Goal: Task Accomplishment & Management: Manage account settings

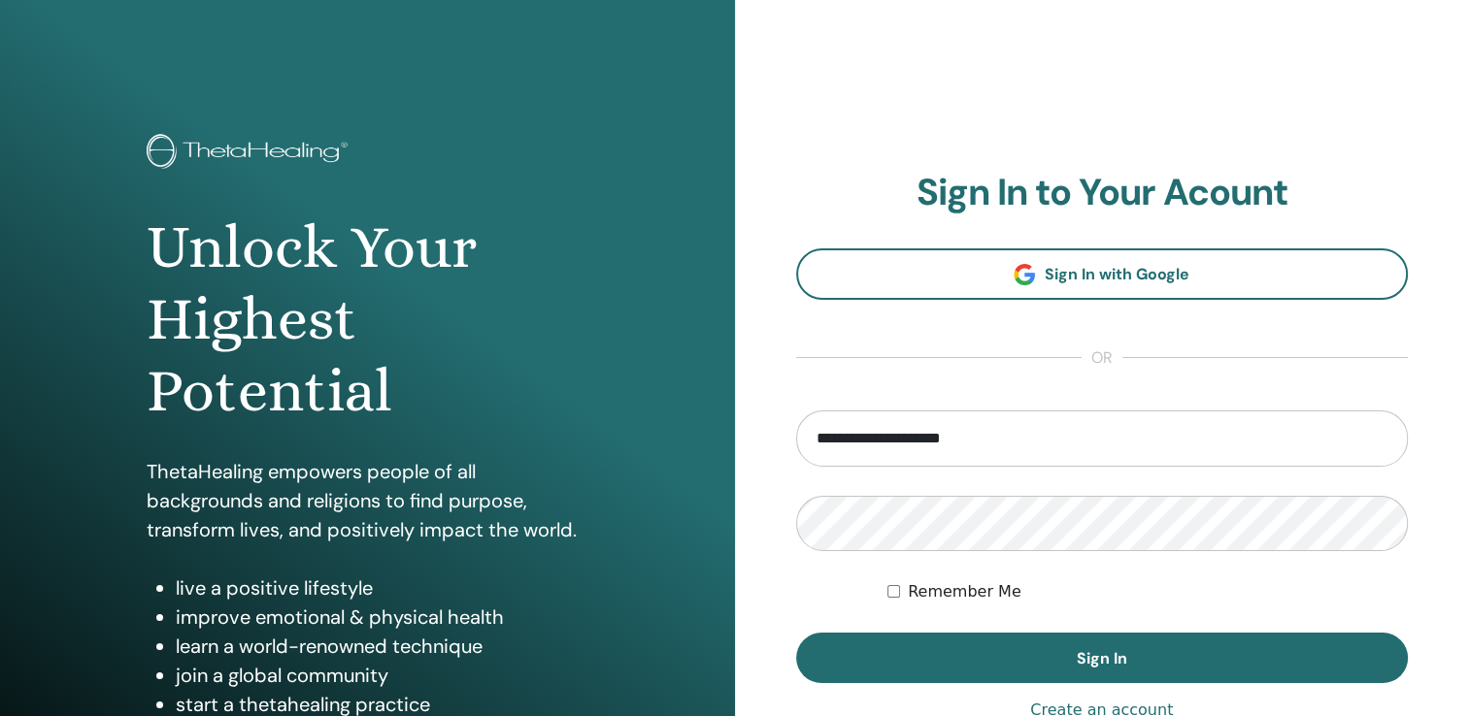
type input "**********"
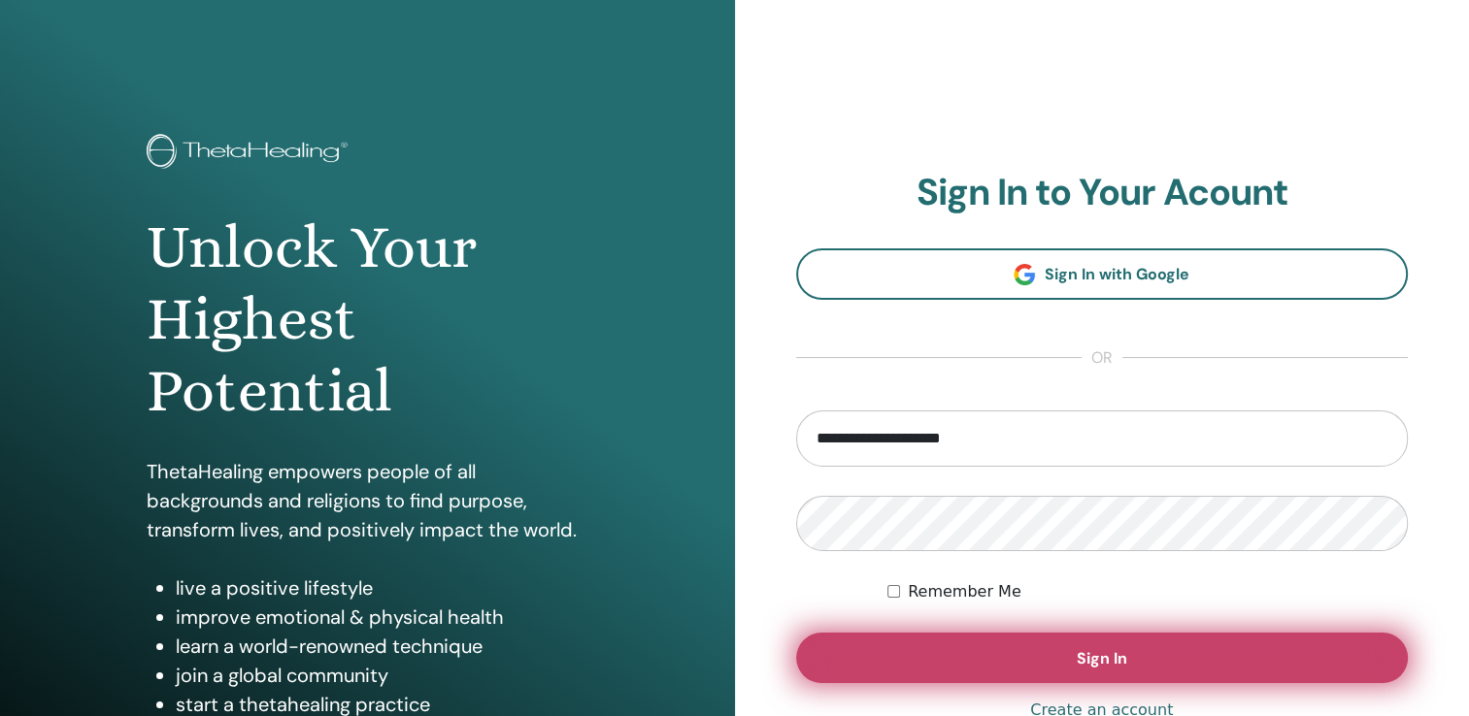
click at [1118, 654] on span "Sign In" at bounding box center [1102, 658] width 50 height 20
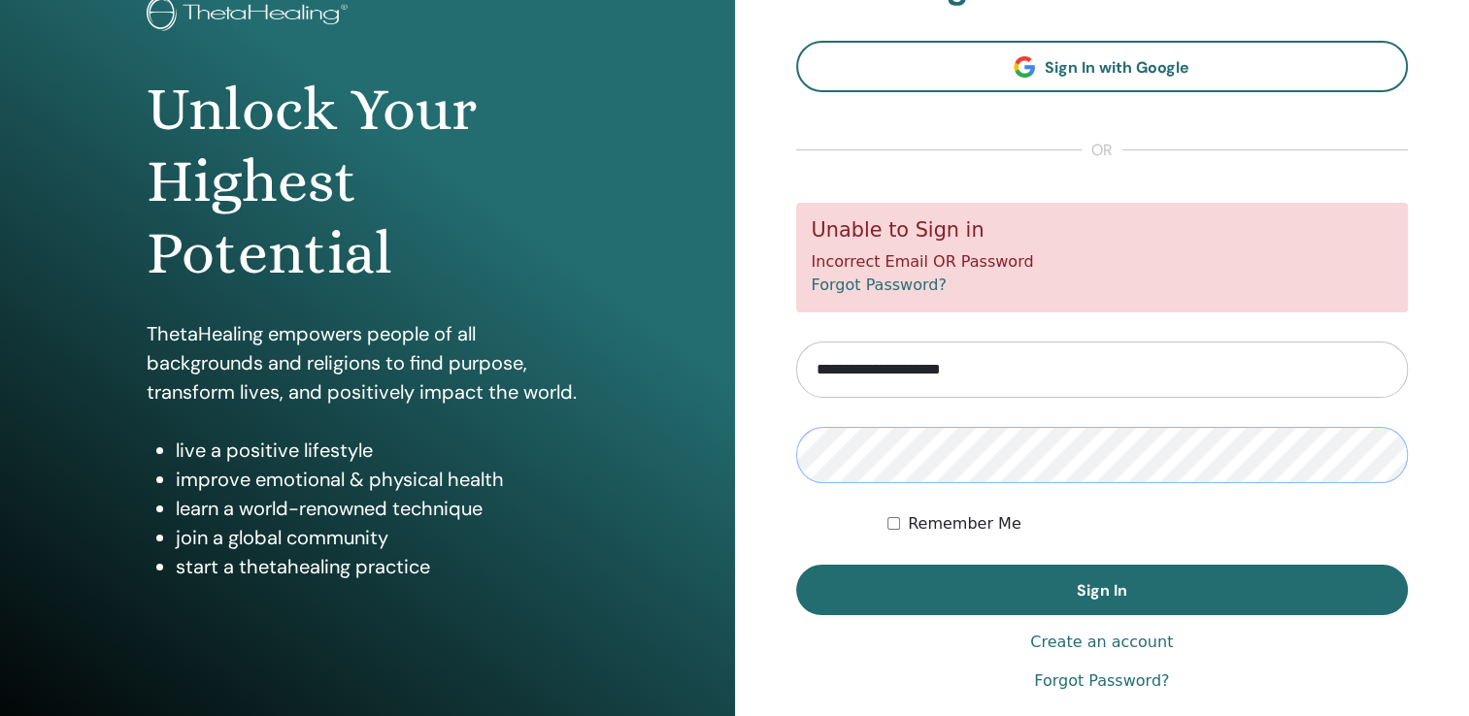
scroll to position [215, 0]
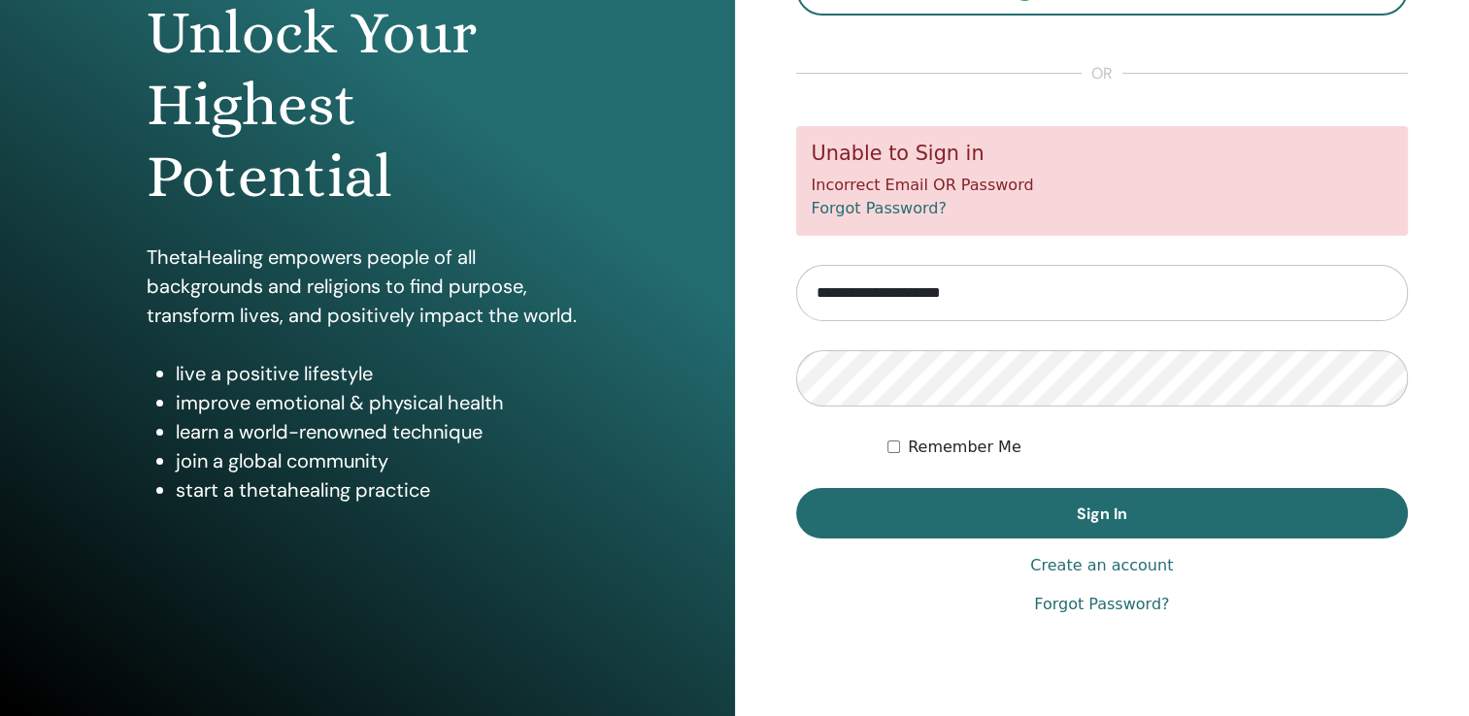
click at [903, 441] on div "Remember Me" at bounding box center [1147, 447] width 520 height 23
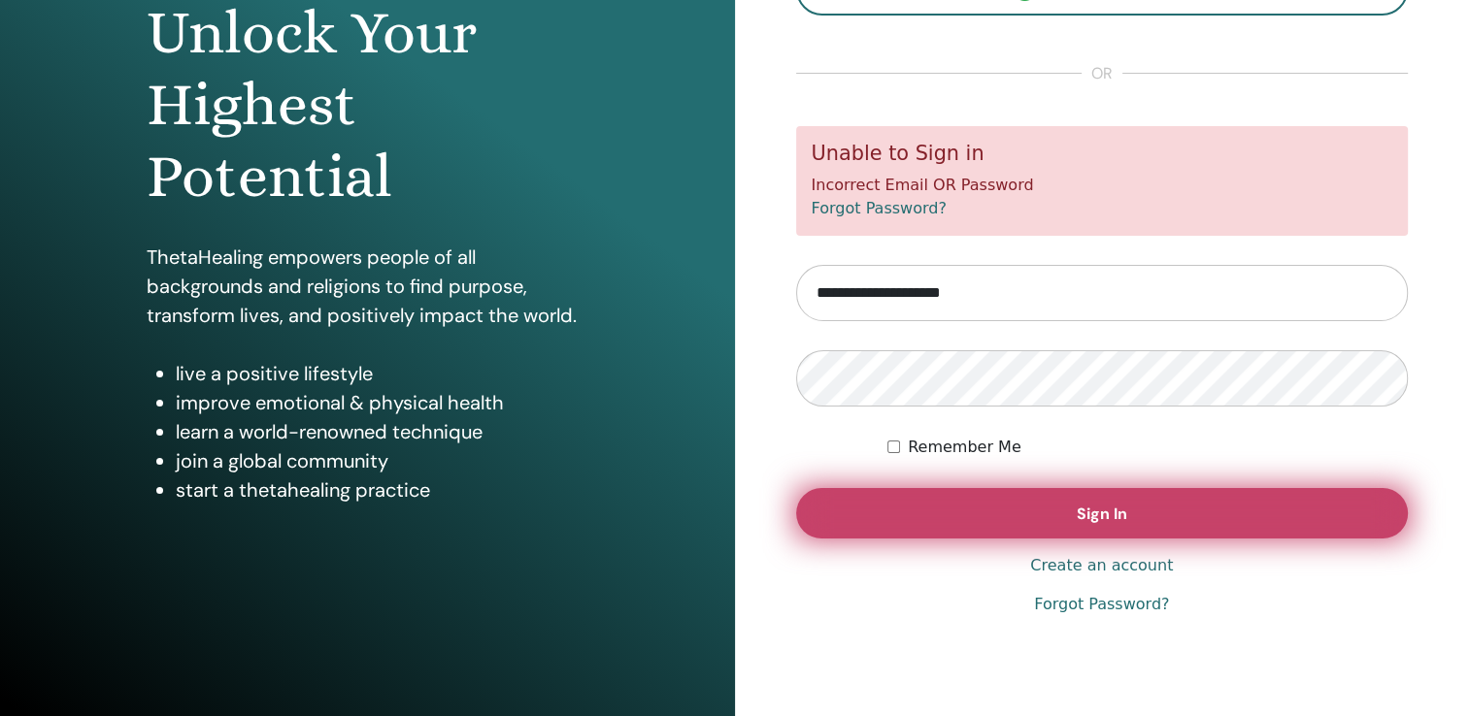
click at [1094, 504] on span "Sign In" at bounding box center [1102, 514] width 50 height 20
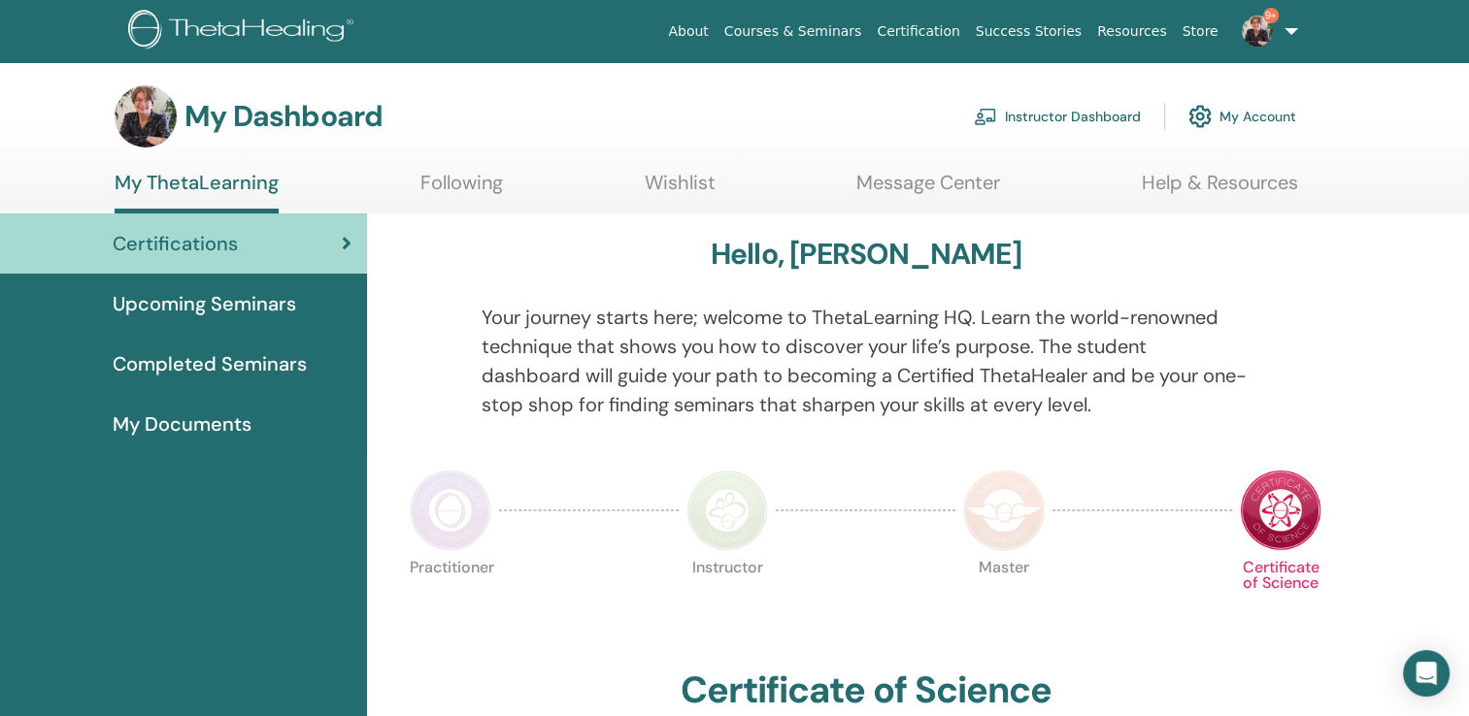
click at [1074, 116] on link "Instructor Dashboard" at bounding box center [1057, 116] width 167 height 43
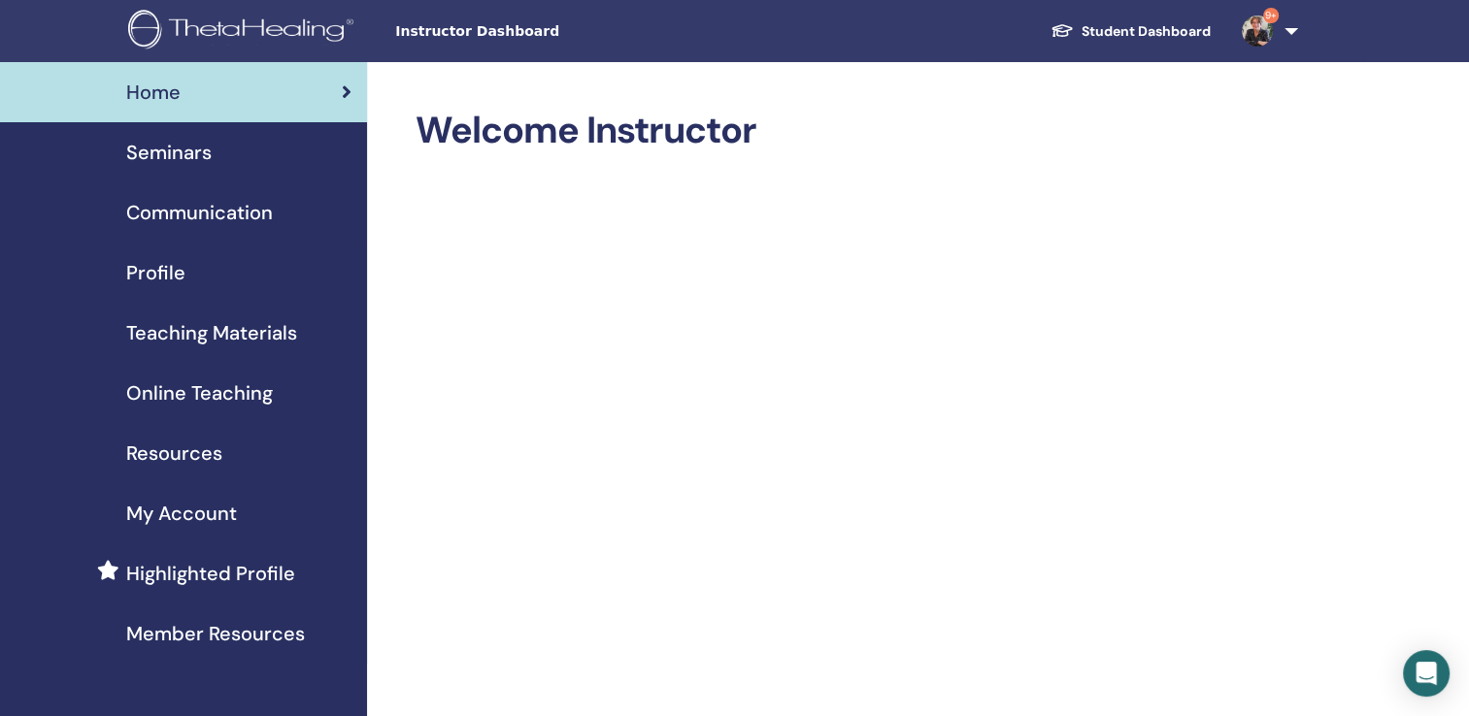
click at [179, 157] on span "Seminars" at bounding box center [168, 152] width 85 height 29
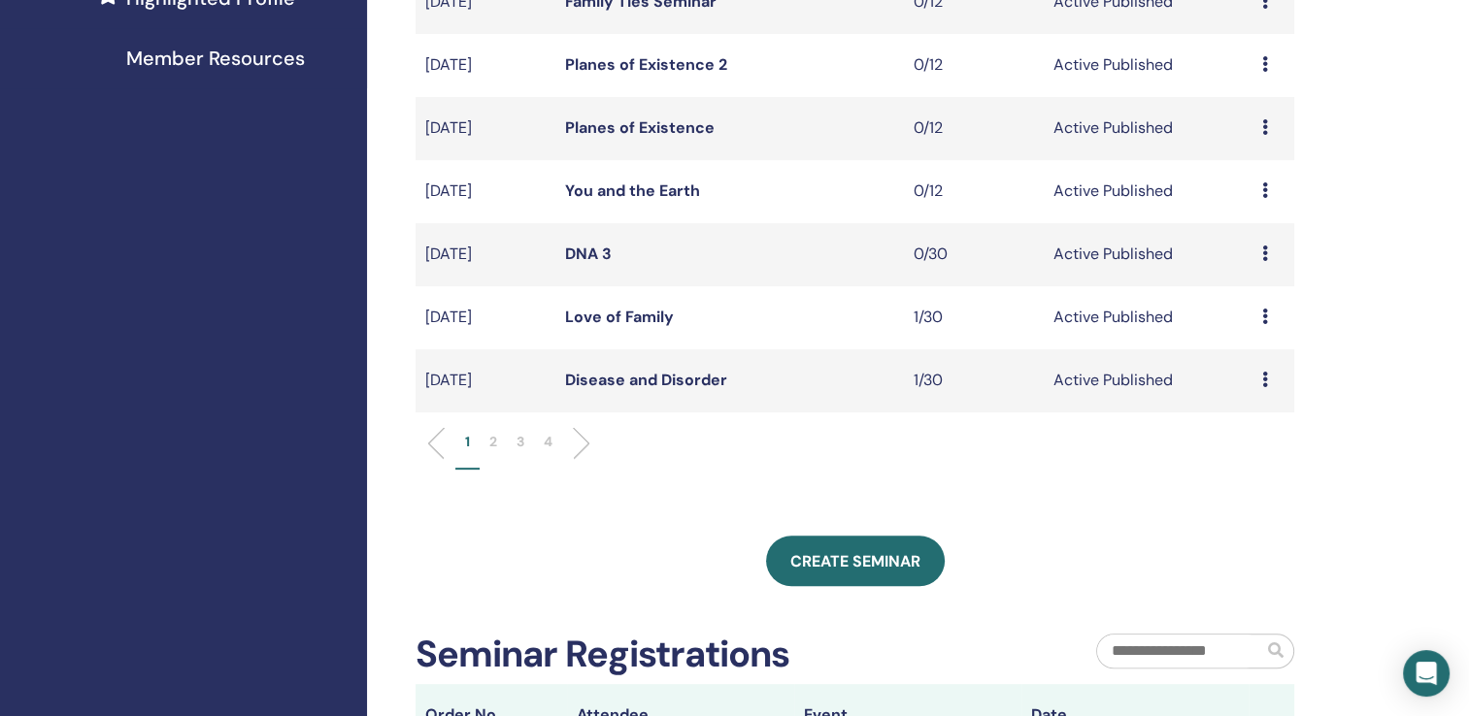
scroll to position [567, 0]
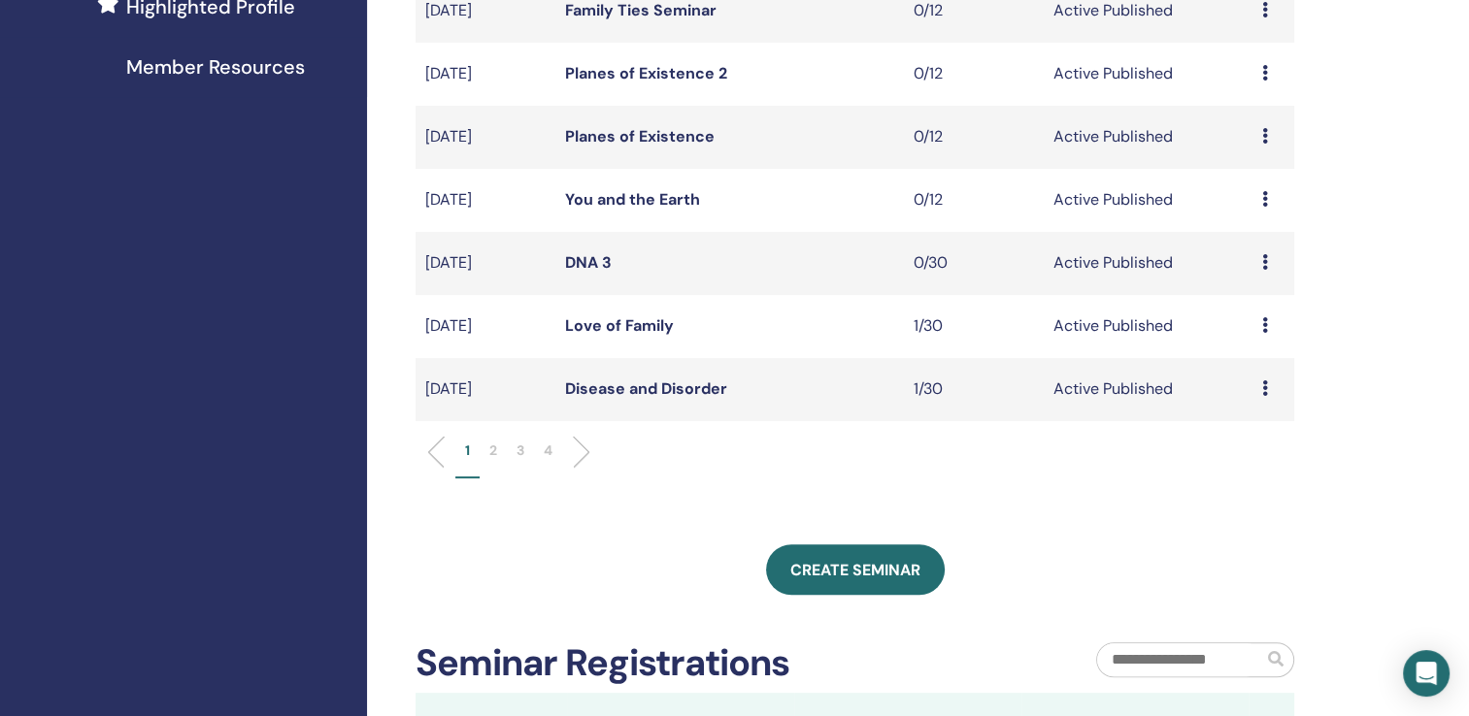
click at [631, 319] on link "Love of Family" at bounding box center [619, 325] width 109 height 20
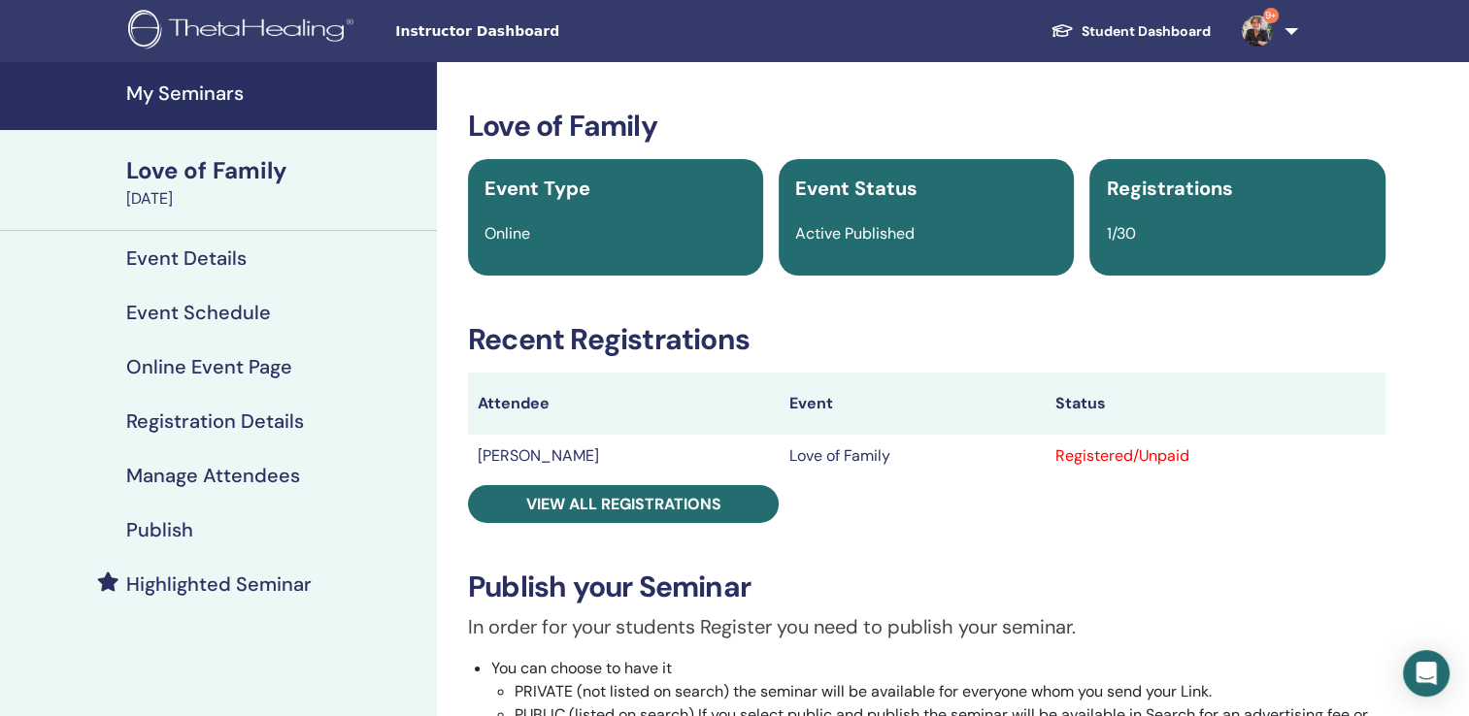
click at [193, 84] on h4 "My Seminars" at bounding box center [275, 93] width 299 height 23
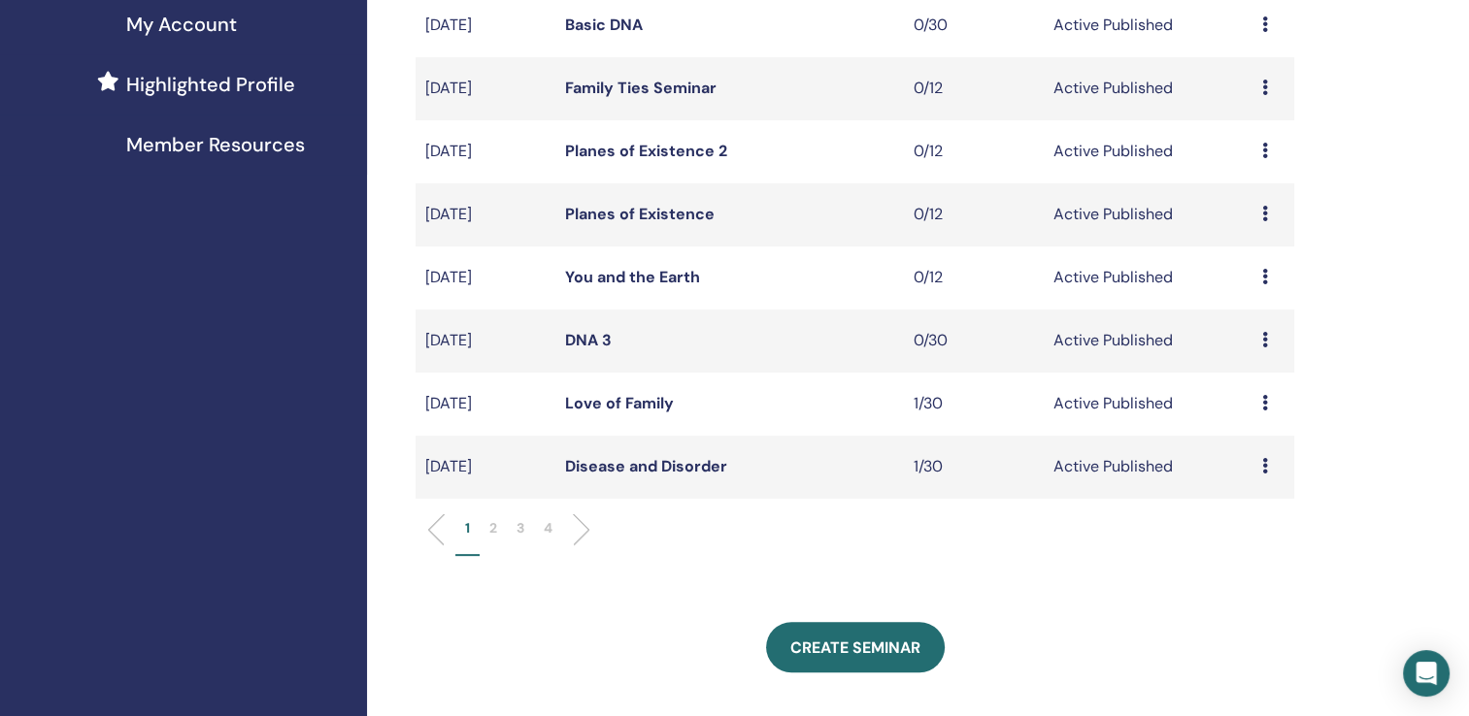
scroll to position [554, 0]
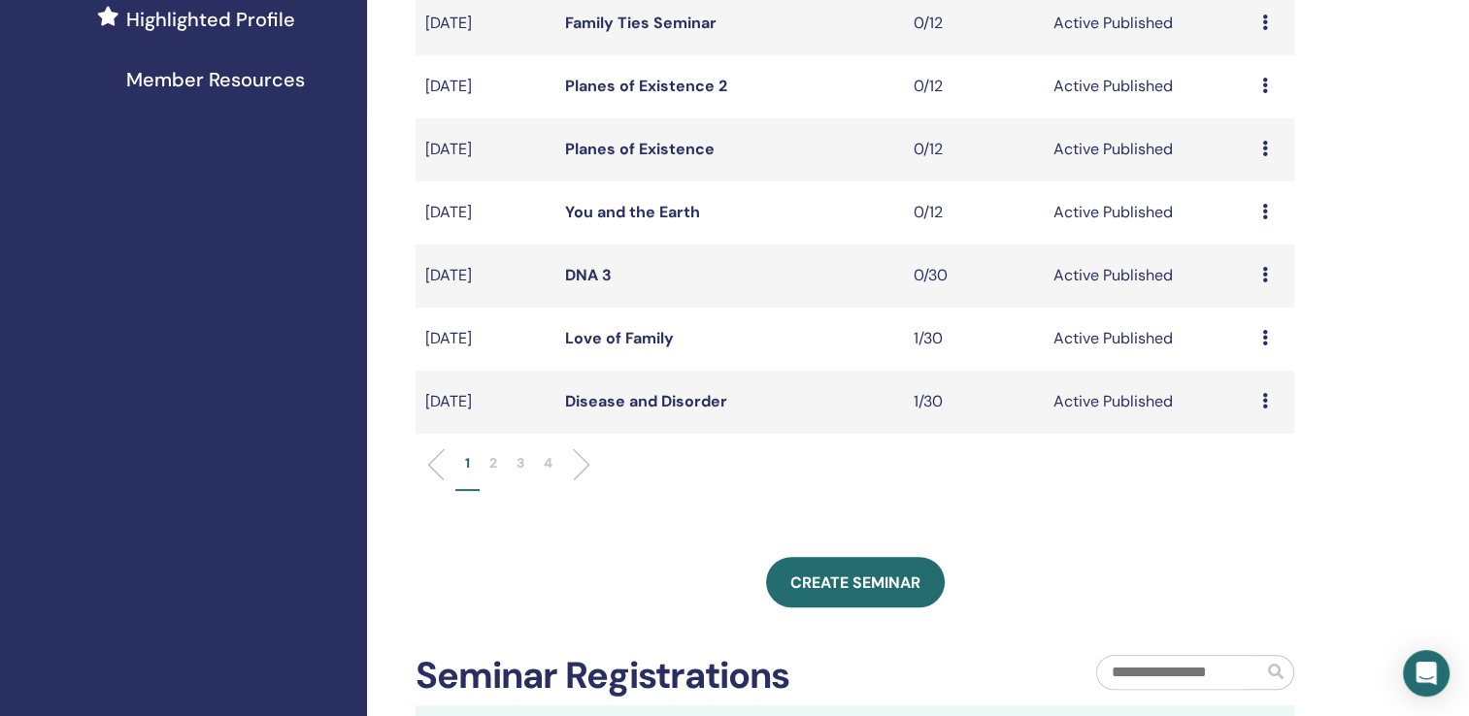
click at [620, 336] on link "Love of Family" at bounding box center [619, 338] width 109 height 20
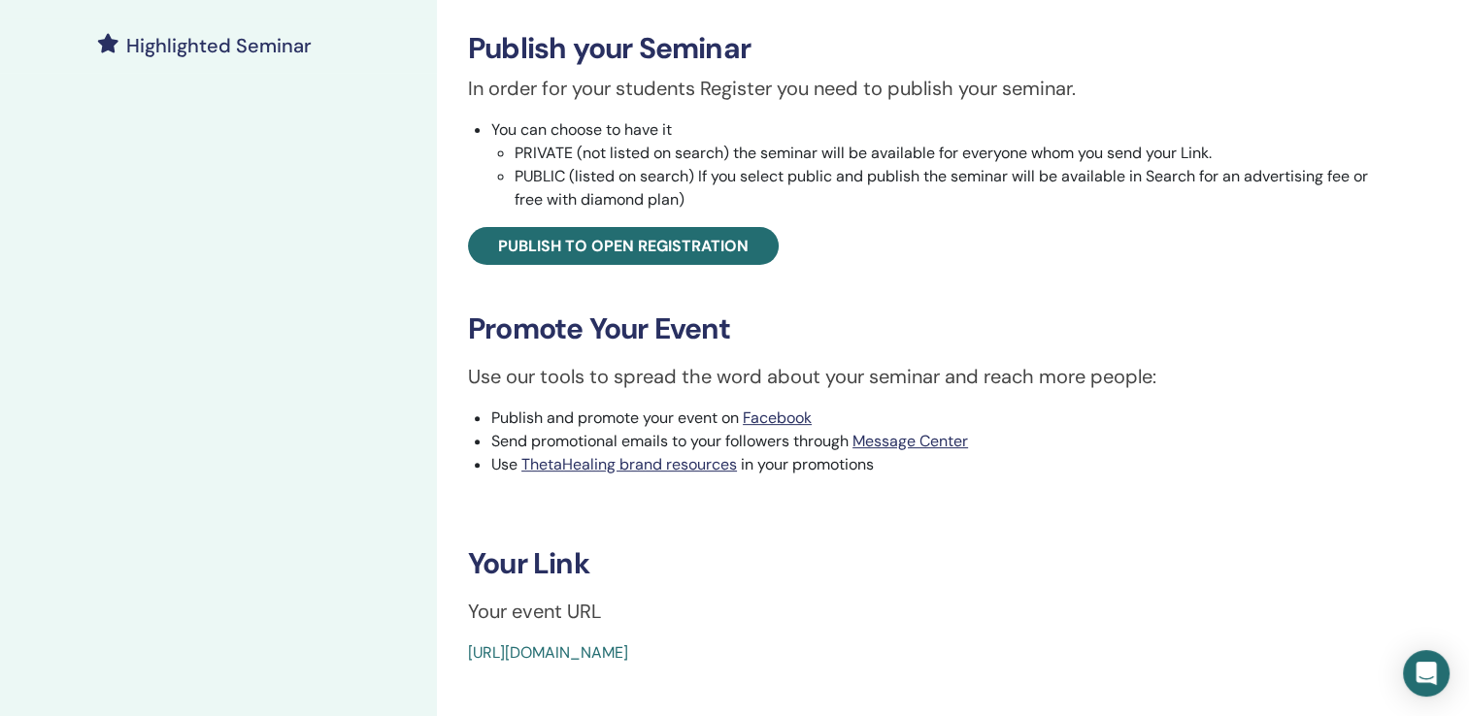
scroll to position [699, 0]
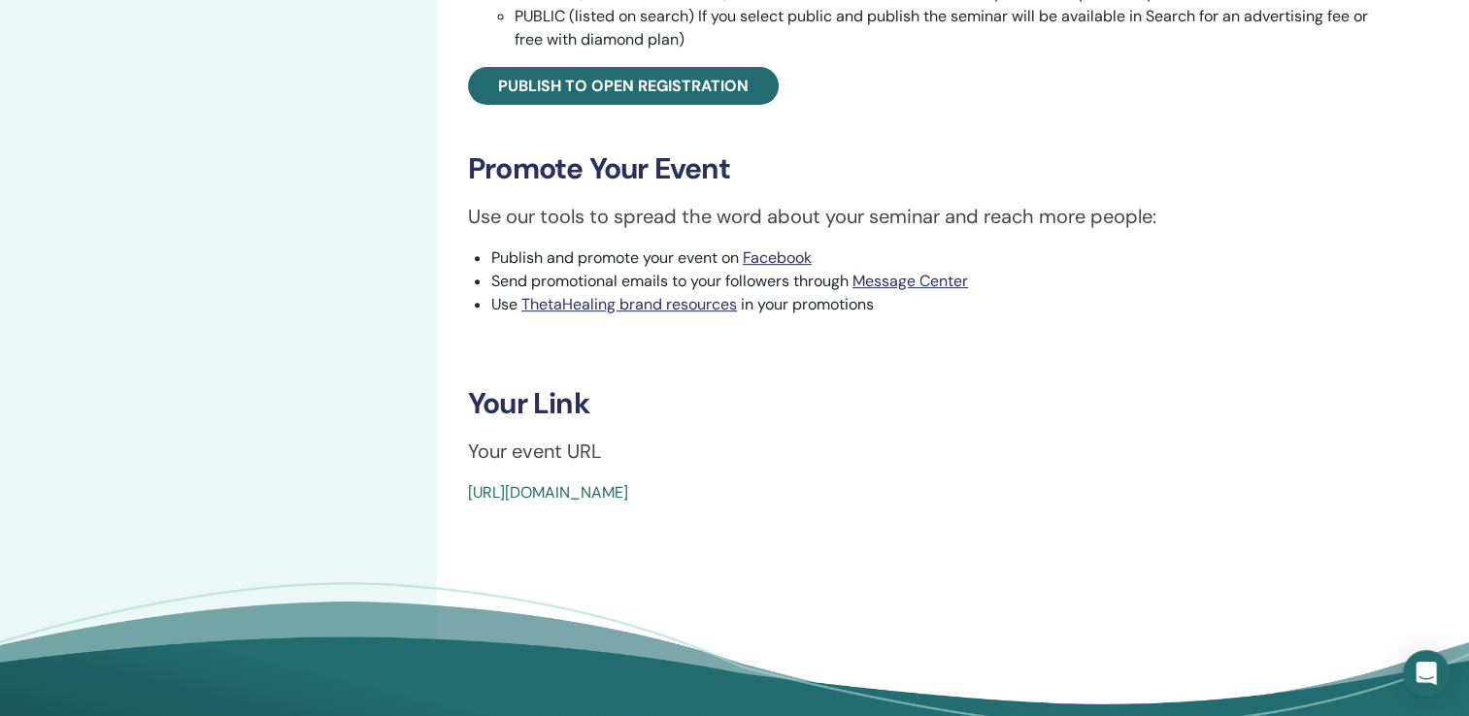
drag, startPoint x: 473, startPoint y: 410, endPoint x: 1055, endPoint y: 505, distance: 590.1
click at [1055, 505] on div "Love of Family Event Type Online Event Status Active Published Registrations 1/…" at bounding box center [926, 69] width 979 height 1413
copy div "Your Link Your event URL [URL][DOMAIN_NAME]"
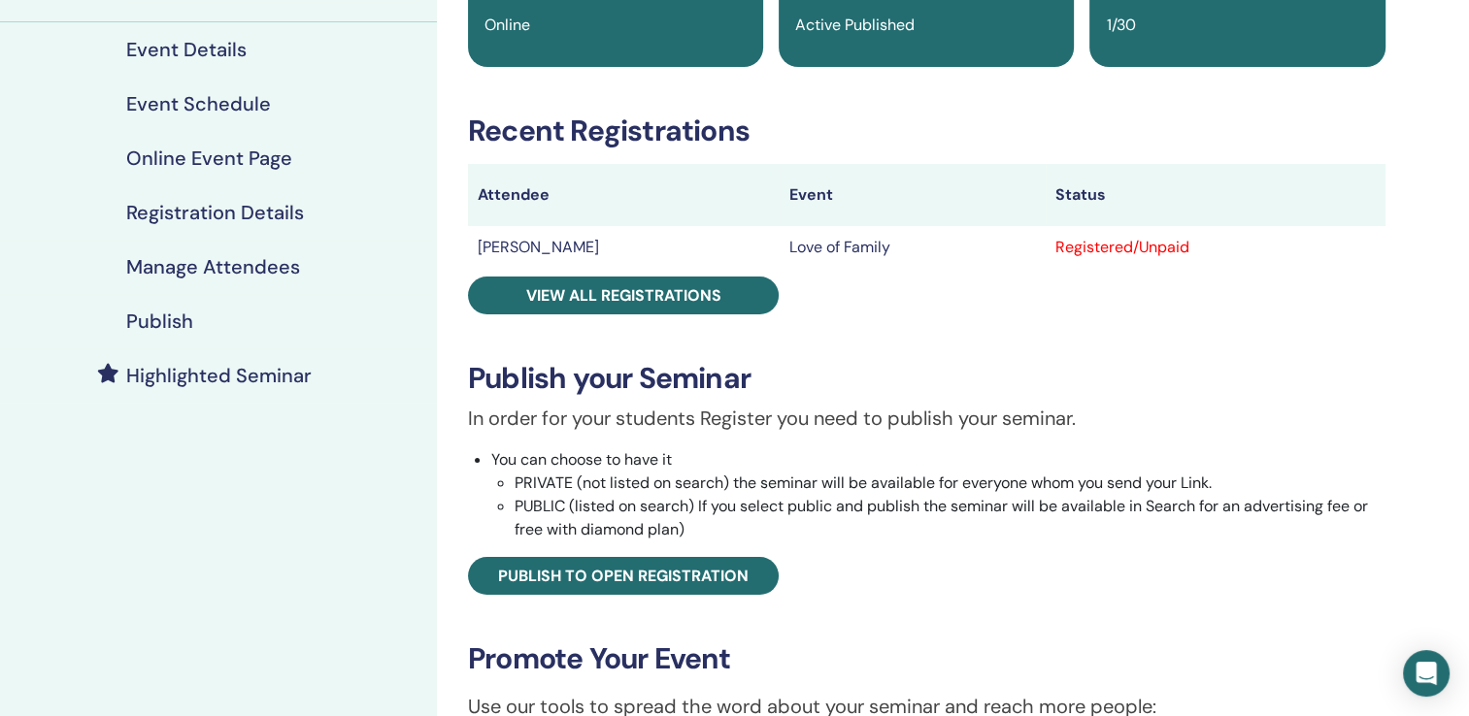
scroll to position [0, 0]
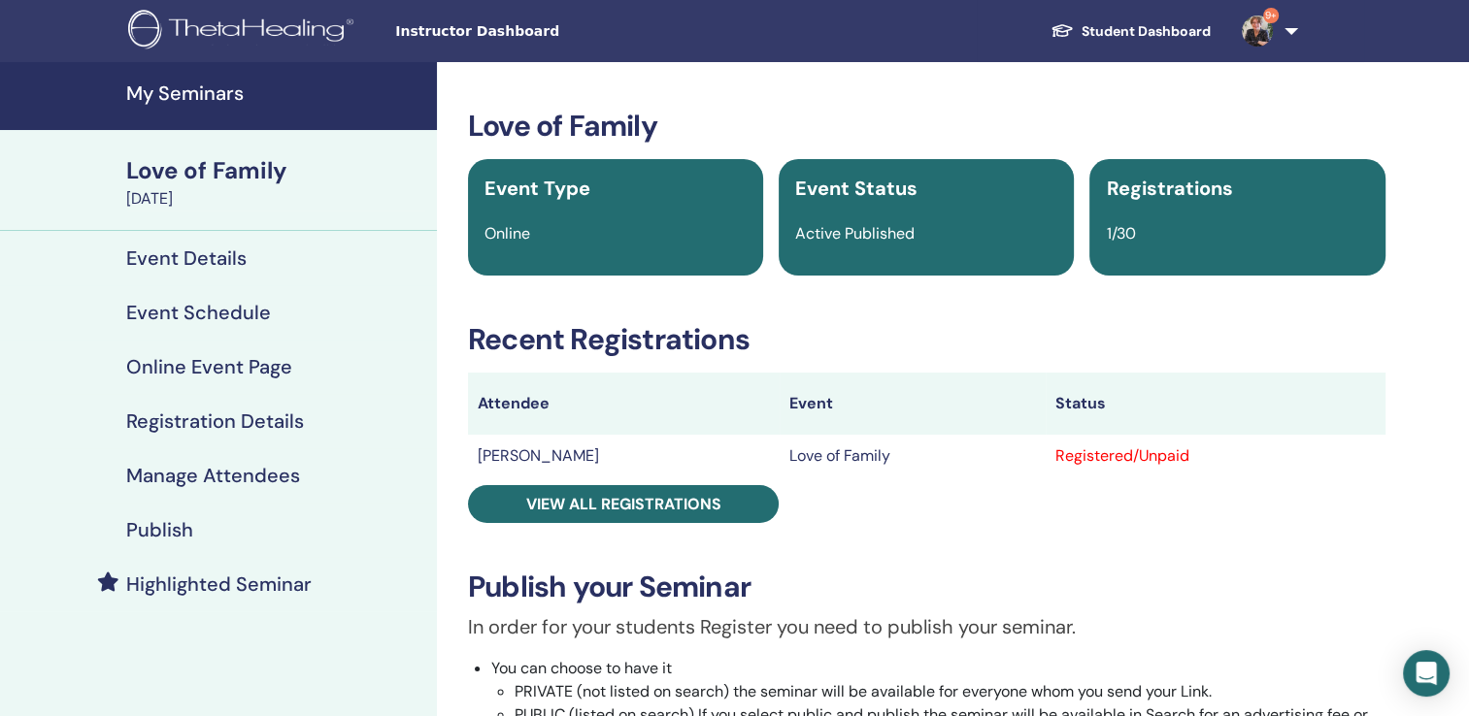
click at [207, 94] on h4 "My Seminars" at bounding box center [275, 93] width 299 height 23
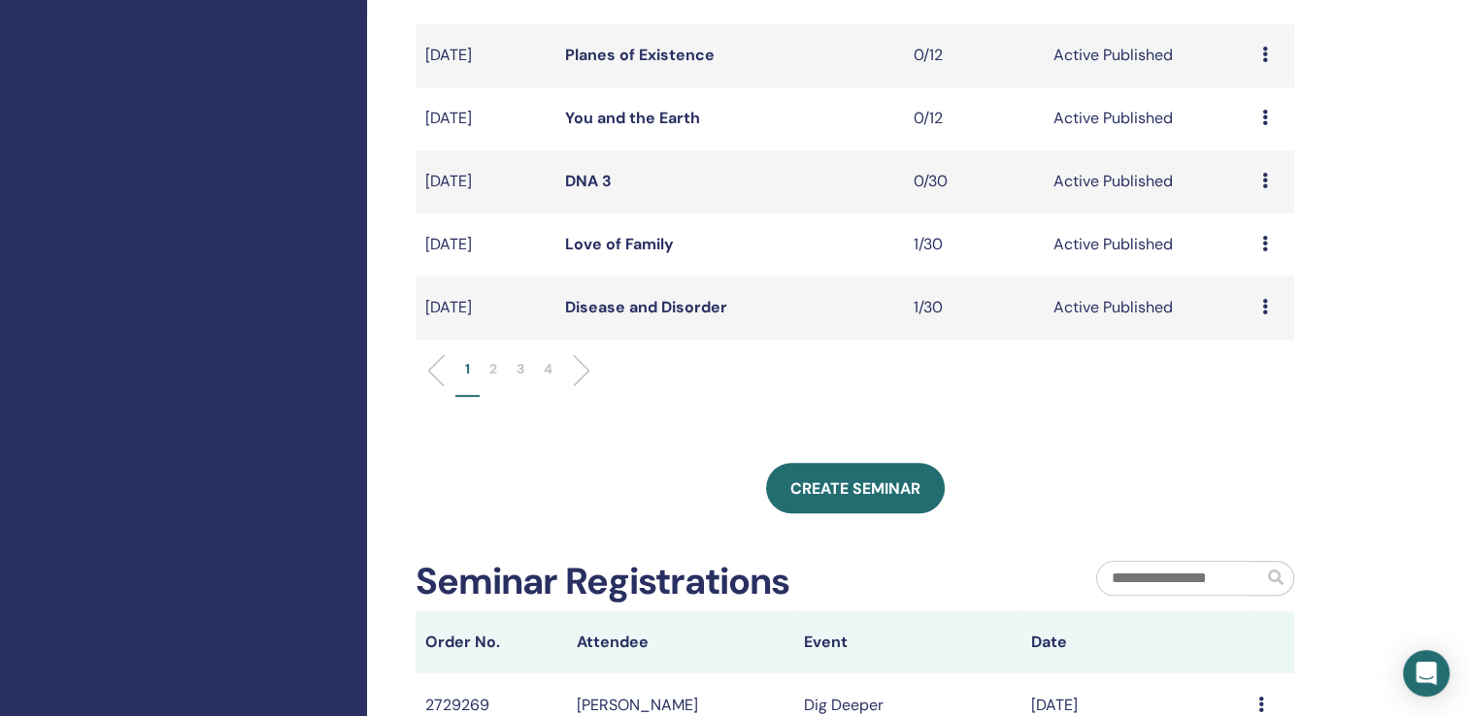
scroll to position [651, 0]
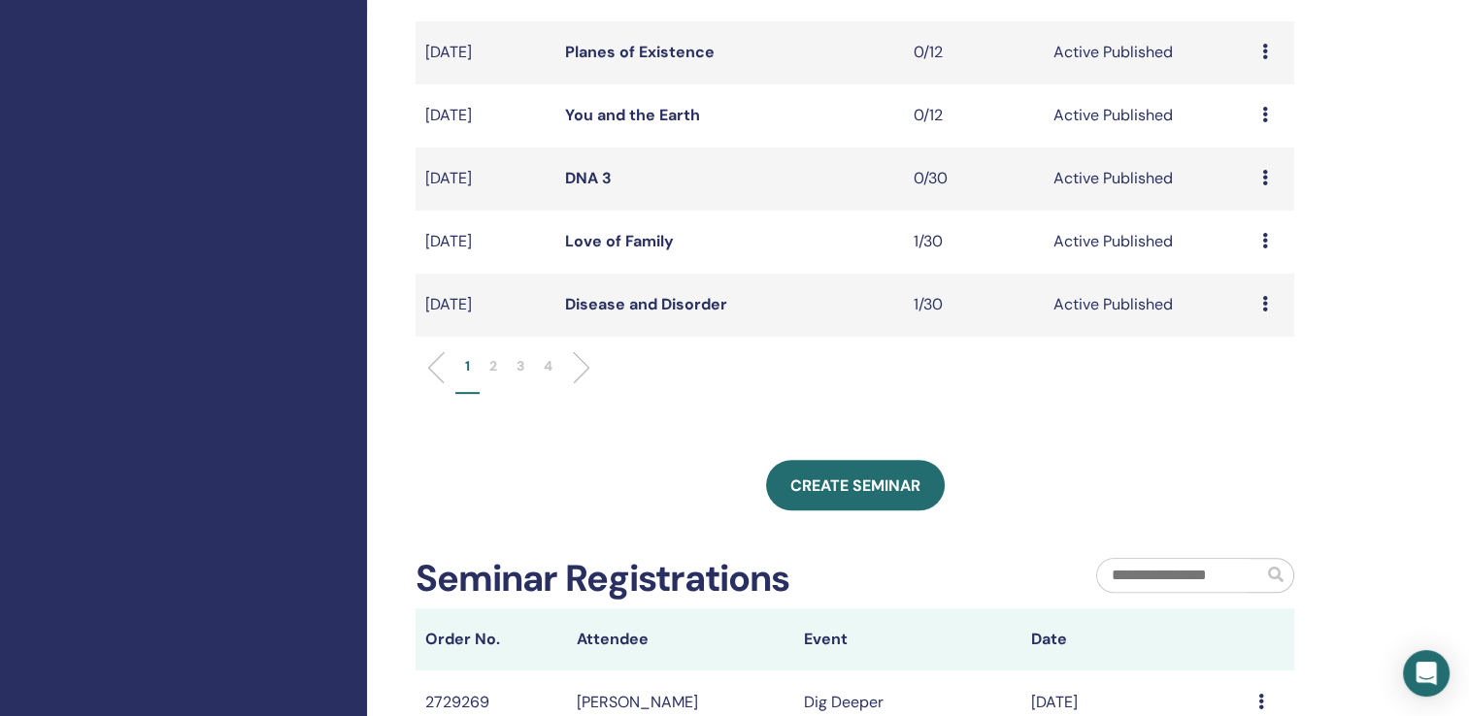
click at [493, 363] on p "2" at bounding box center [493, 366] width 8 height 20
click at [649, 309] on link "Intuitive Anatomy" at bounding box center [633, 304] width 137 height 20
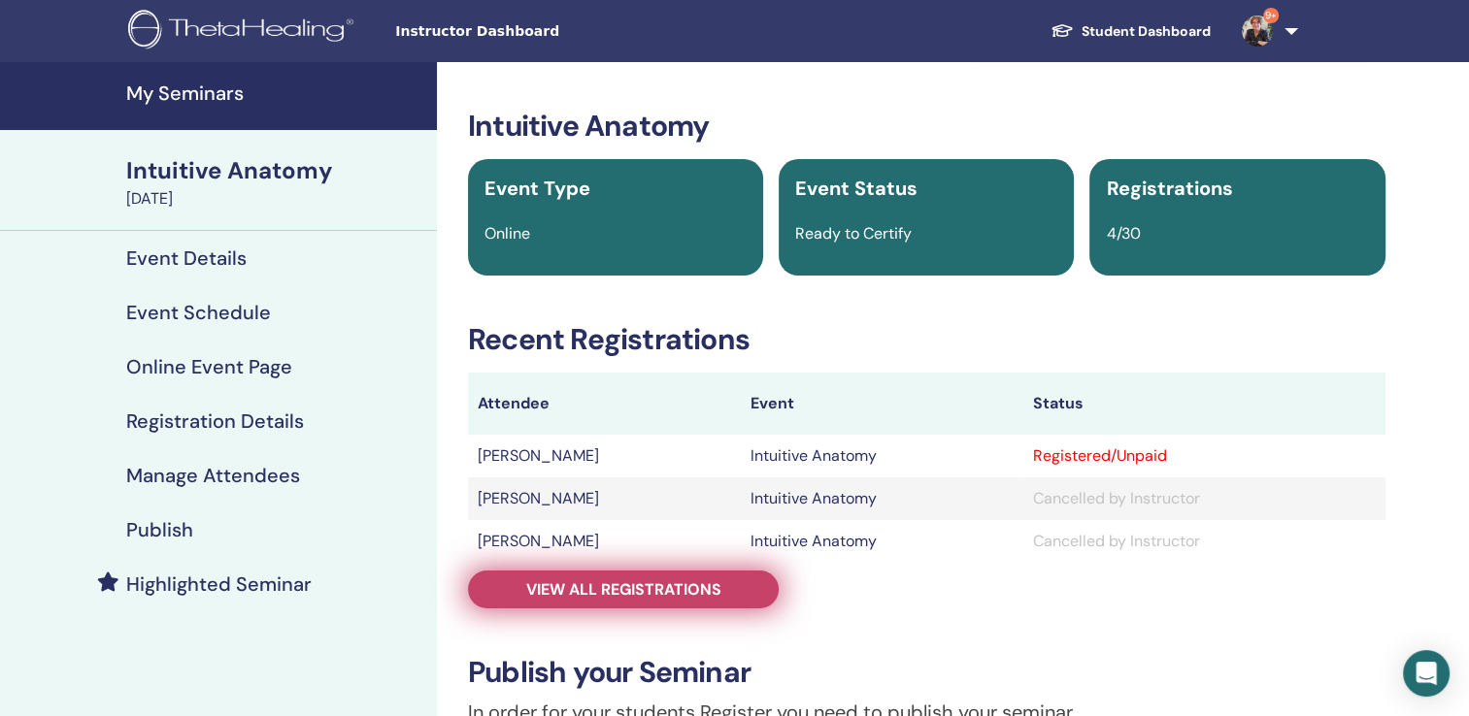
click at [573, 584] on span "View all registrations" at bounding box center [623, 590] width 195 height 20
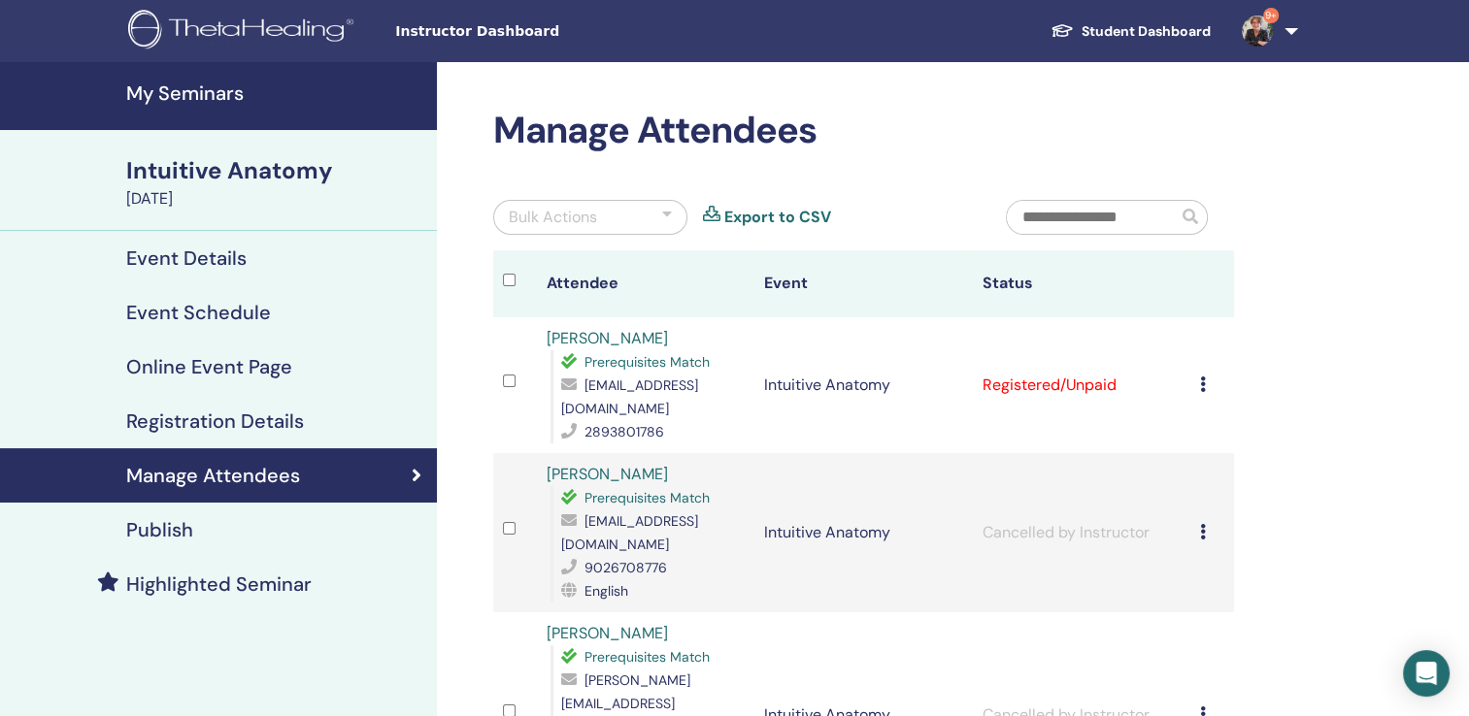
click at [1203, 377] on icon at bounding box center [1203, 385] width 6 height 16
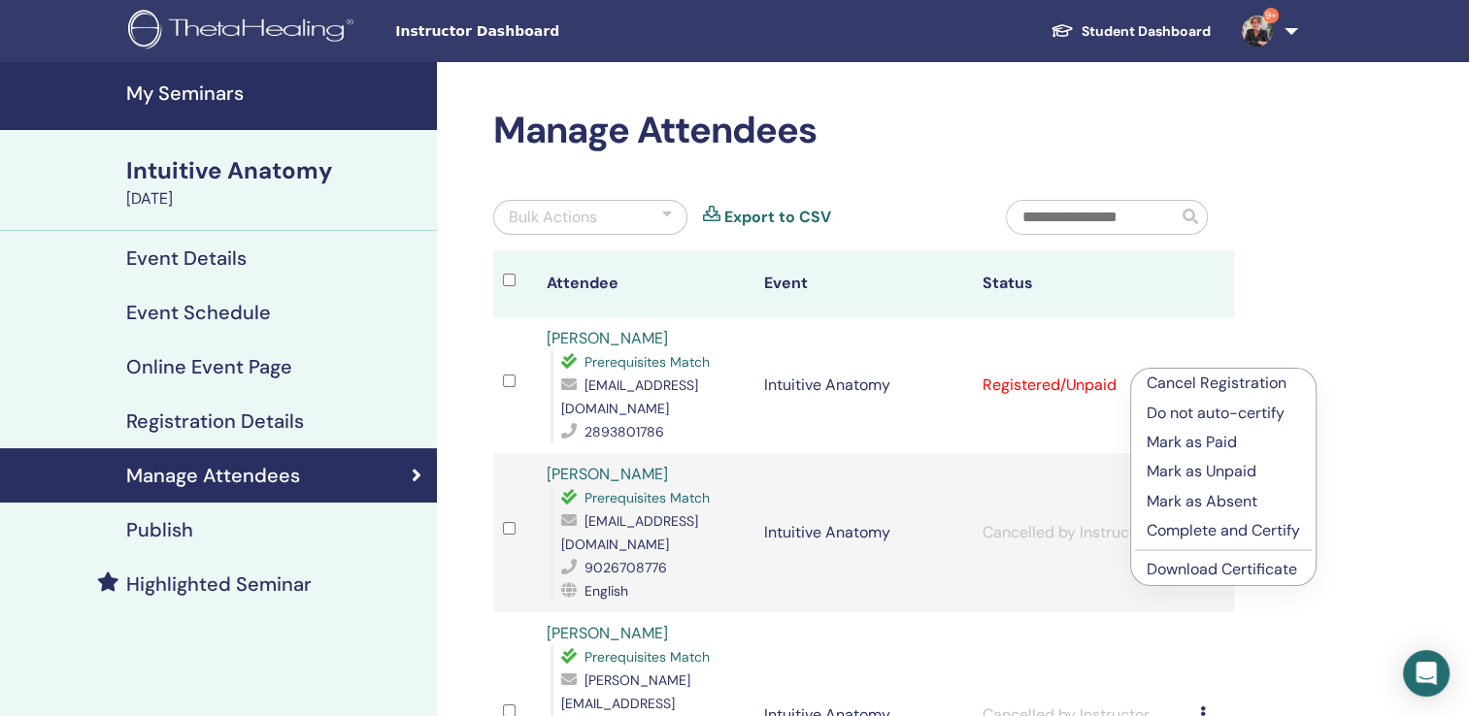
click at [1192, 534] on p "Complete and Certify" at bounding box center [1222, 530] width 153 height 23
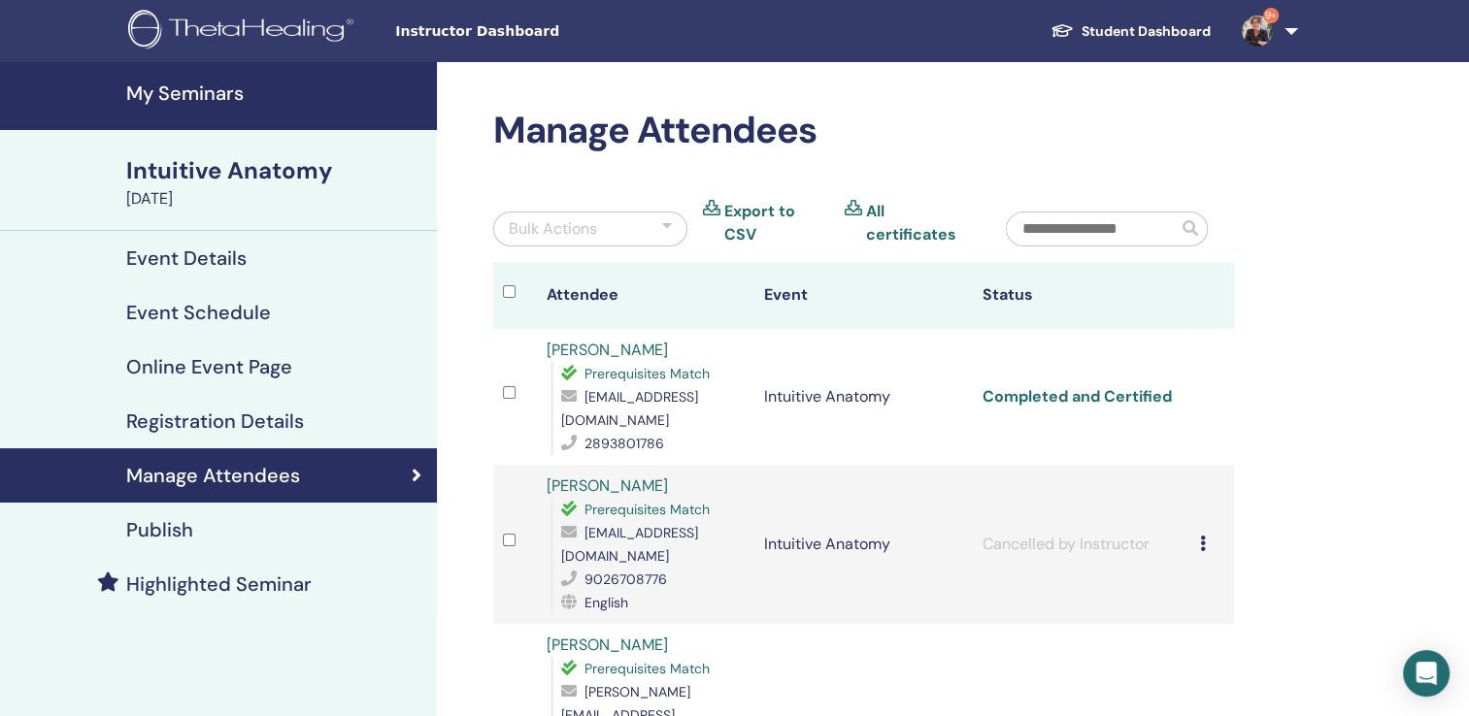
click at [1060, 386] on link "Completed and Certified" at bounding box center [1075, 396] width 189 height 20
click at [195, 85] on h4 "My Seminars" at bounding box center [275, 93] width 299 height 23
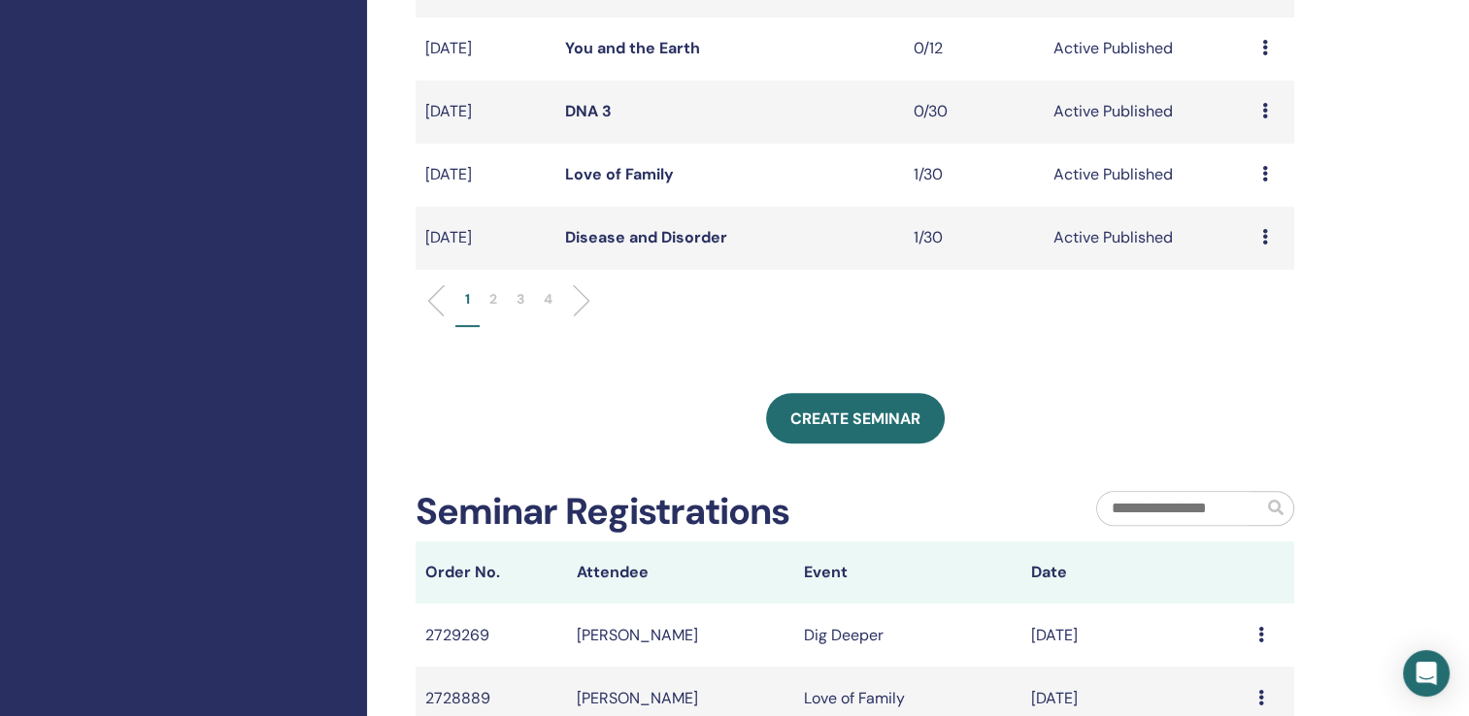
scroll to position [738, 0]
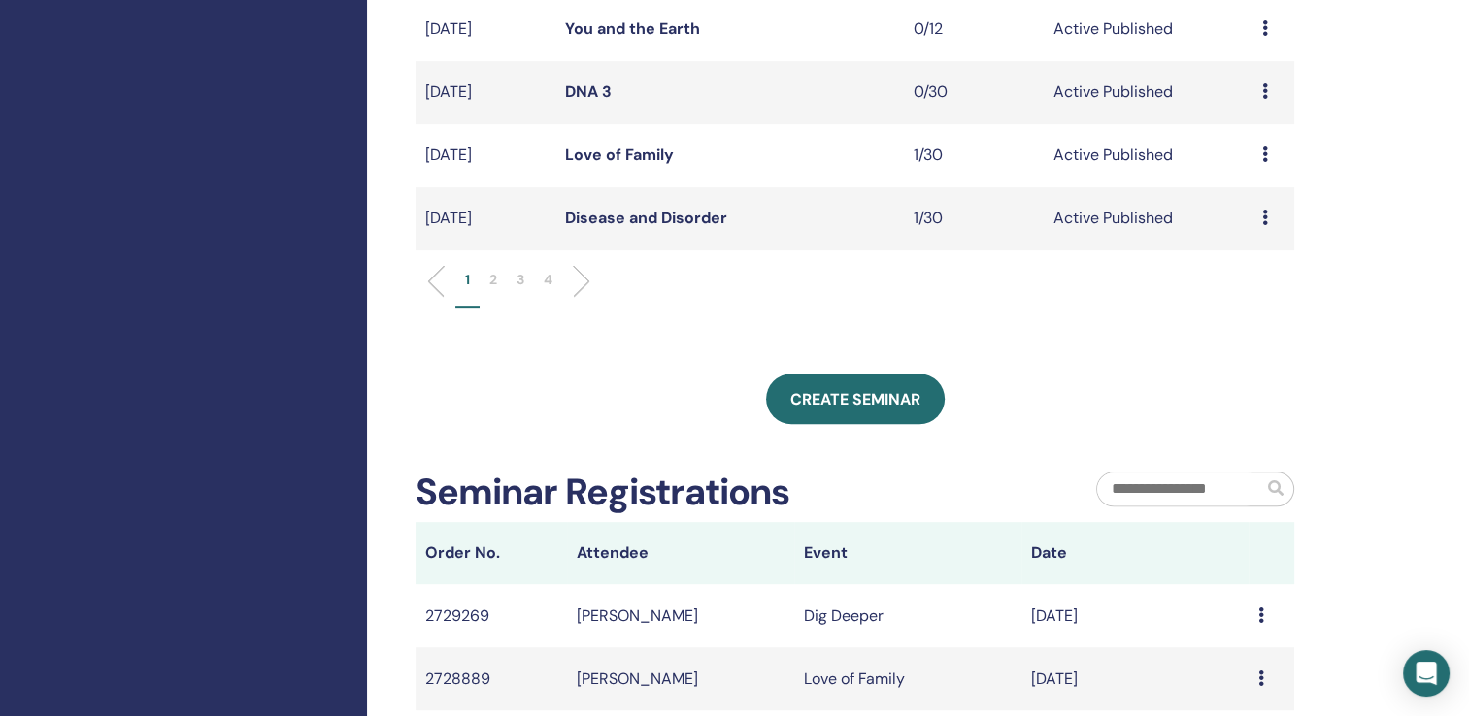
click at [494, 280] on p "2" at bounding box center [493, 280] width 8 height 20
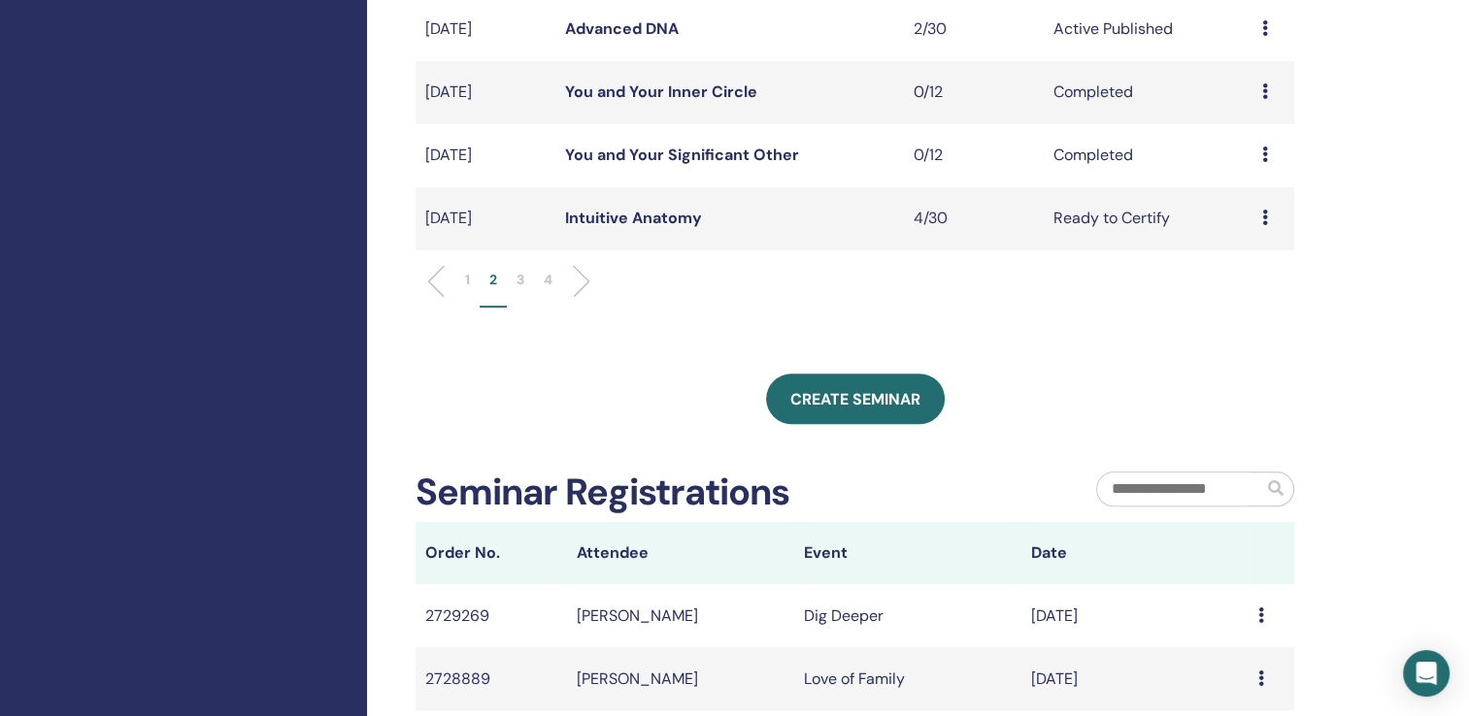
click at [654, 27] on link "Advanced DNA" at bounding box center [622, 28] width 114 height 20
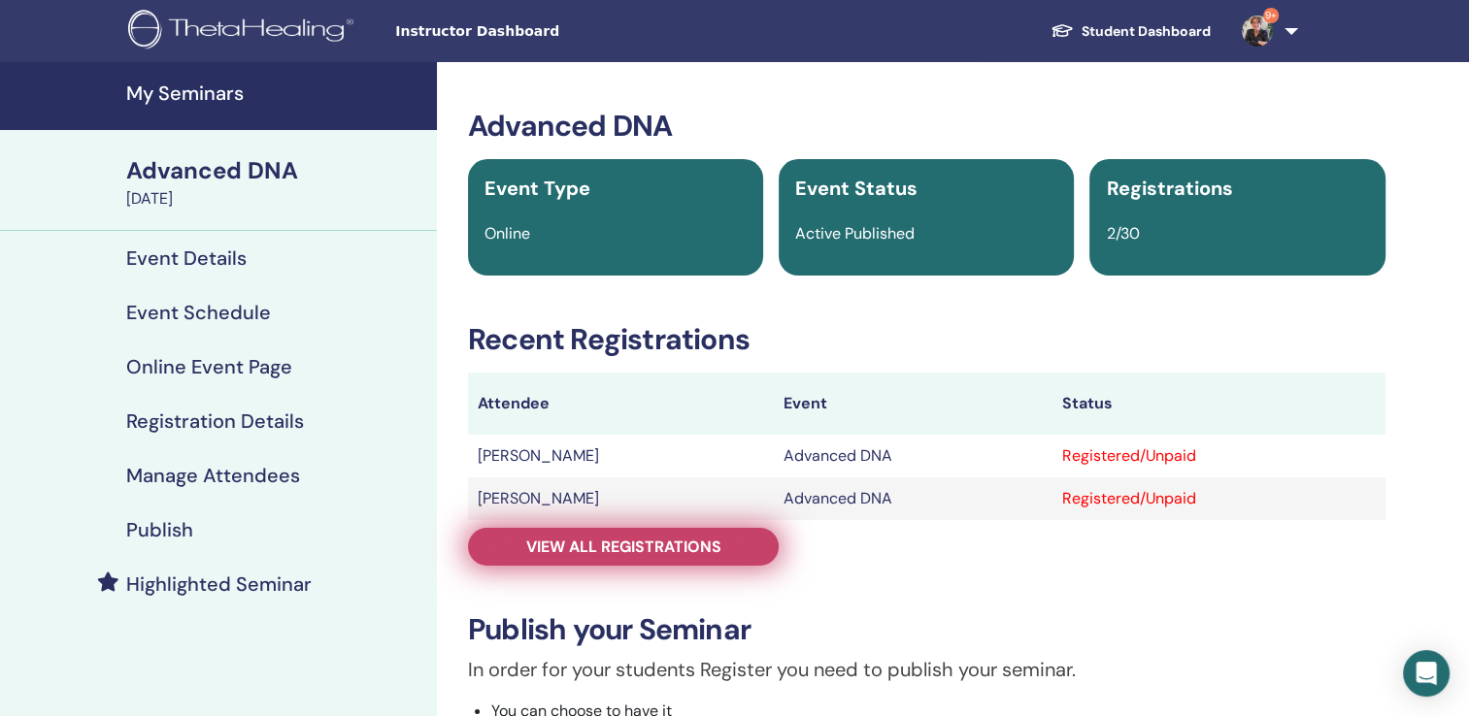
click at [669, 545] on span "View all registrations" at bounding box center [623, 547] width 195 height 20
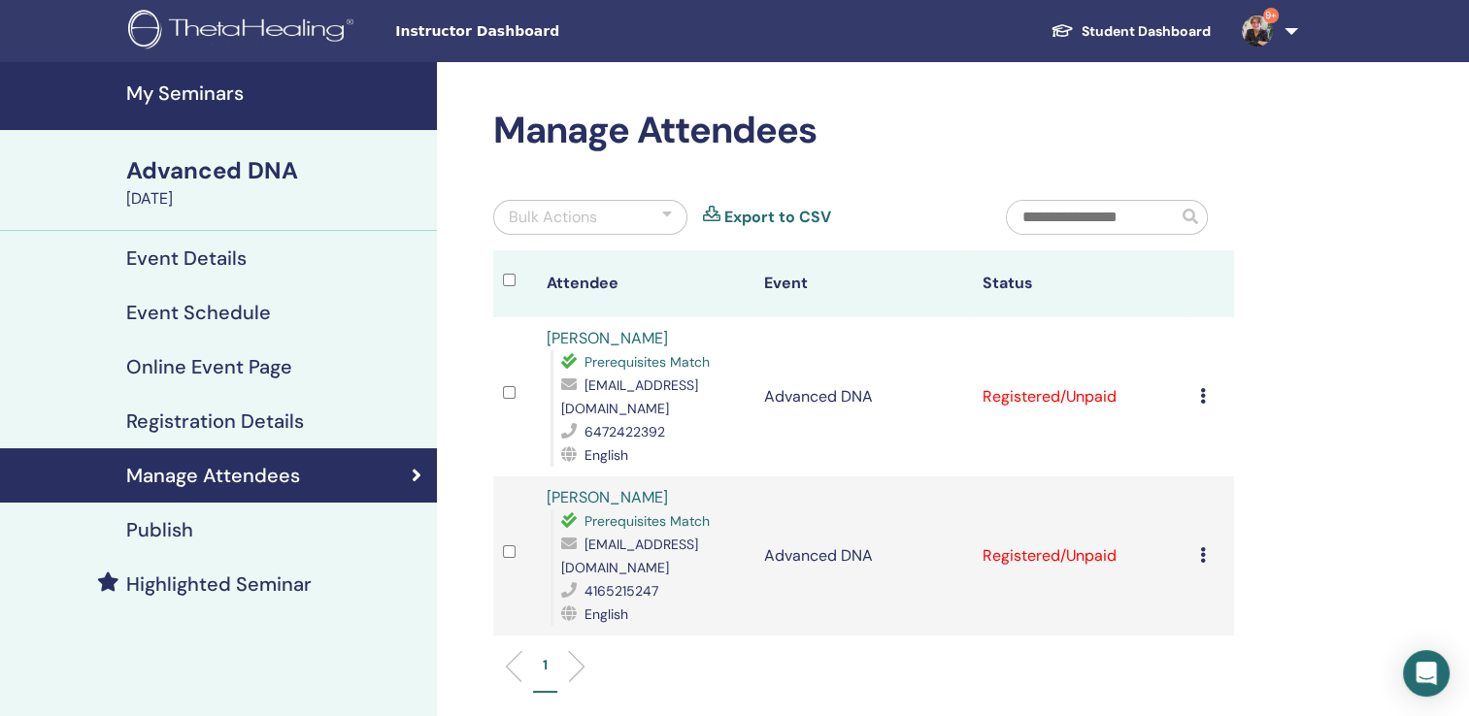
click at [1200, 388] on icon at bounding box center [1203, 396] width 6 height 16
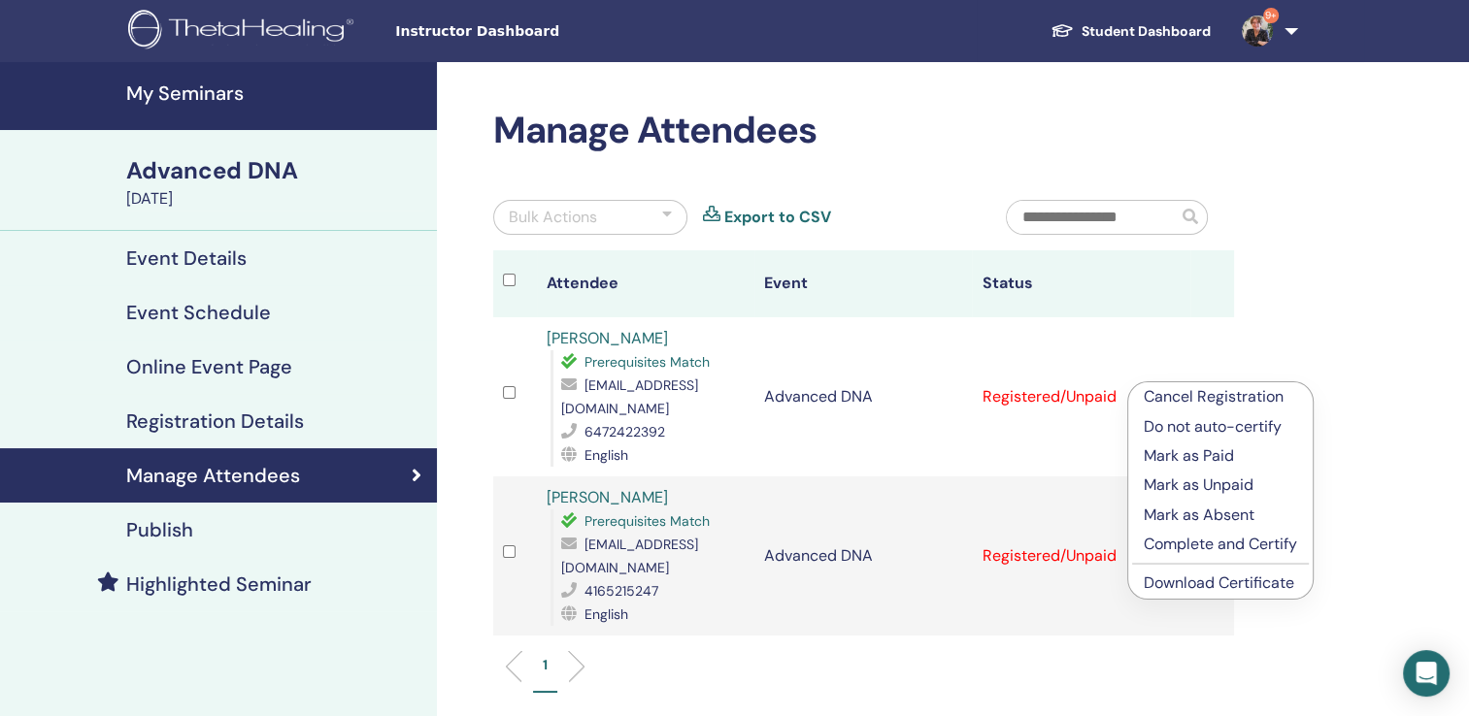
click at [1216, 538] on p "Complete and Certify" at bounding box center [1219, 544] width 153 height 23
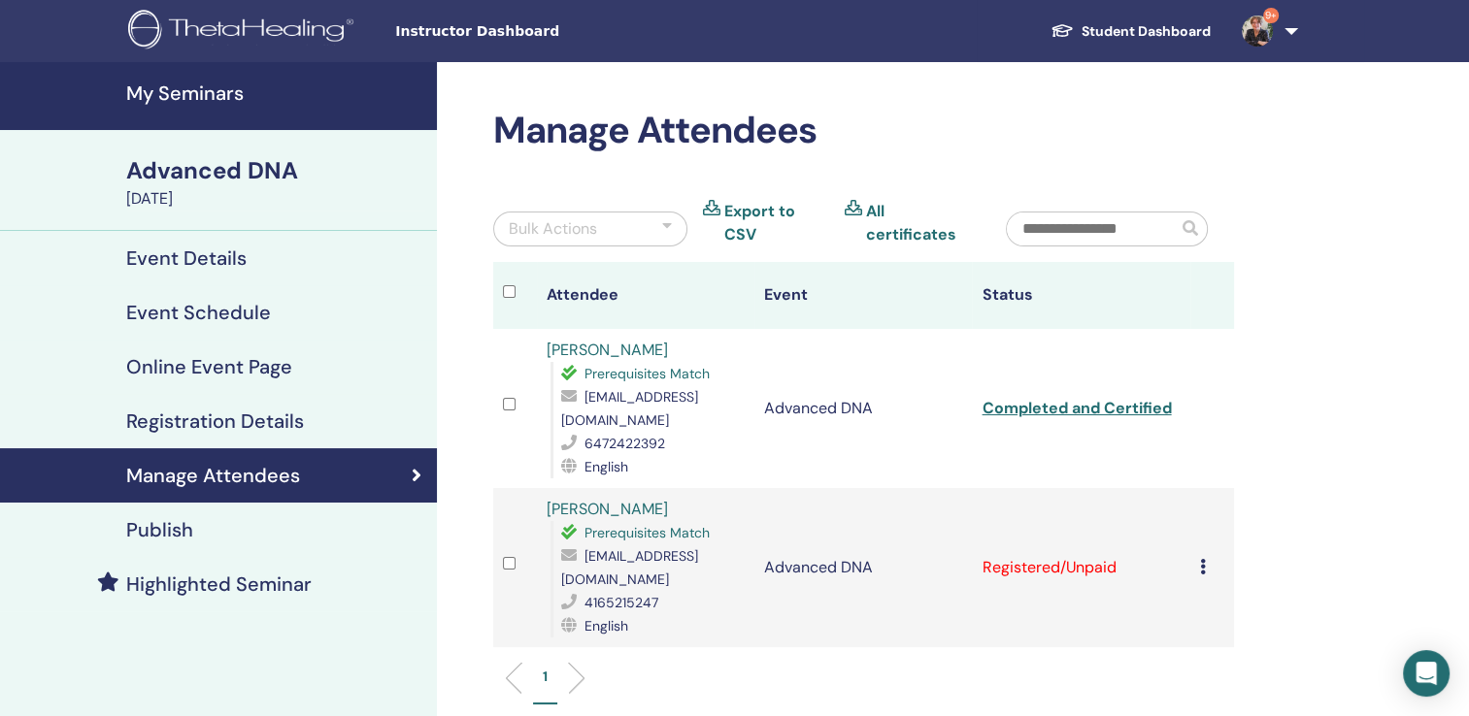
click at [1200, 559] on icon at bounding box center [1203, 567] width 6 height 16
click at [1211, 702] on p "Complete and Certify" at bounding box center [1219, 704] width 153 height 23
click at [1057, 402] on link "Completed and Certified" at bounding box center [1075, 408] width 189 height 20
click at [222, 89] on h4 "My Seminars" at bounding box center [275, 93] width 299 height 23
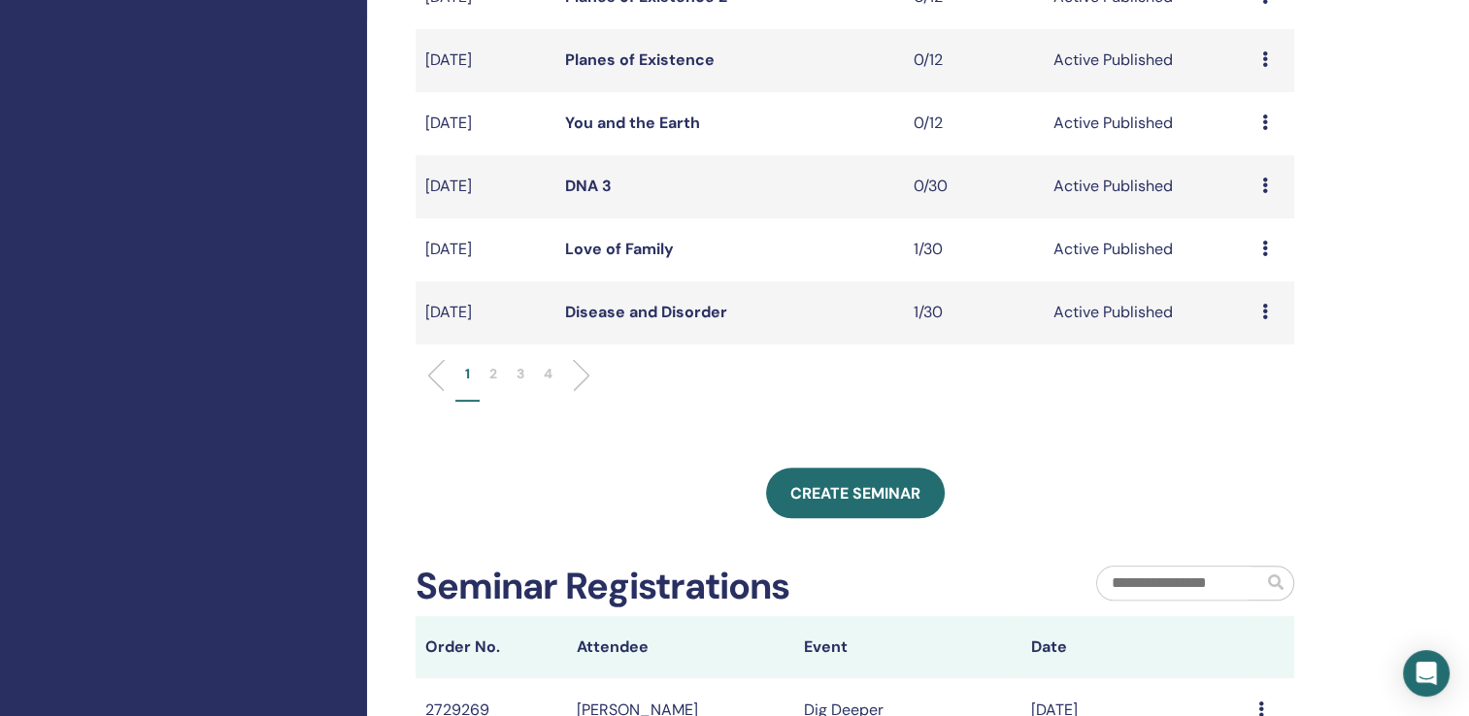
scroll to position [646, 0]
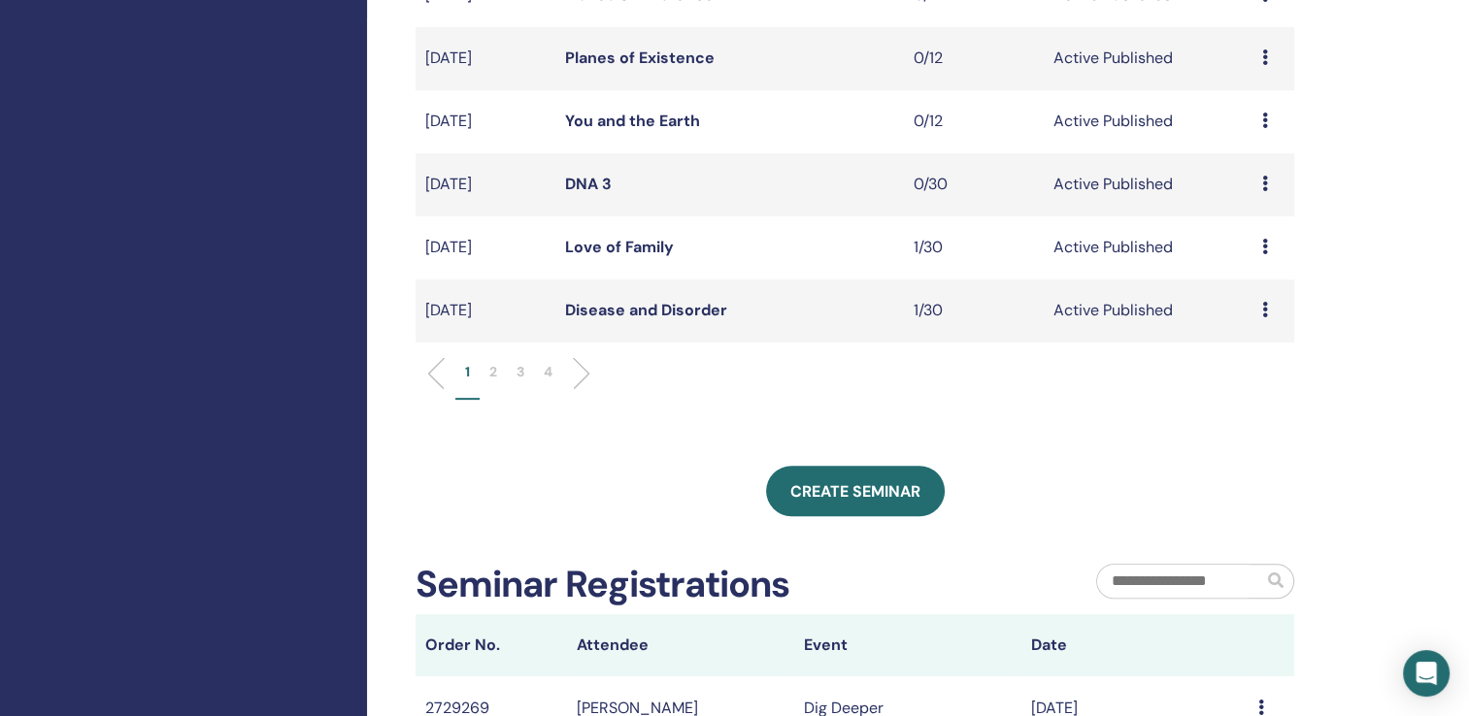
click at [494, 368] on p "2" at bounding box center [493, 372] width 8 height 20
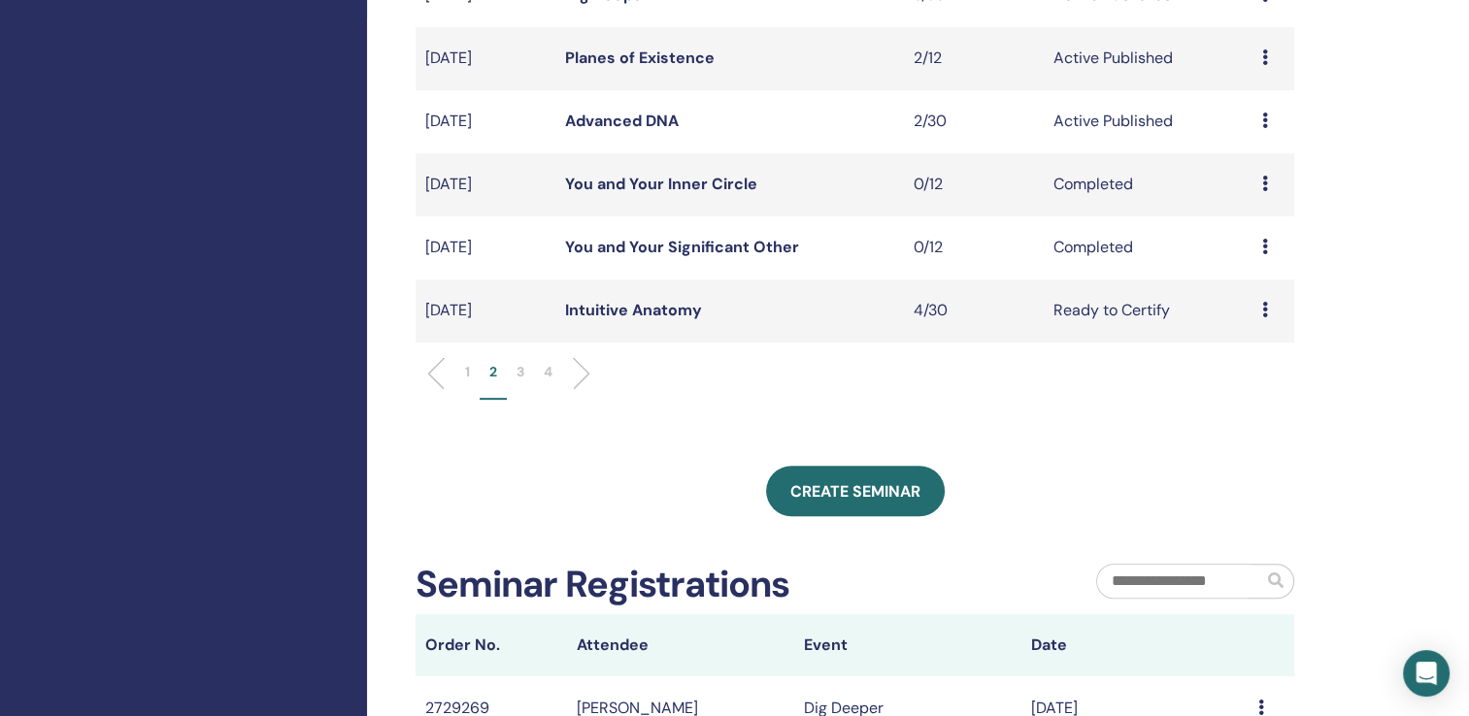
click at [629, 313] on link "Intuitive Anatomy" at bounding box center [633, 310] width 137 height 20
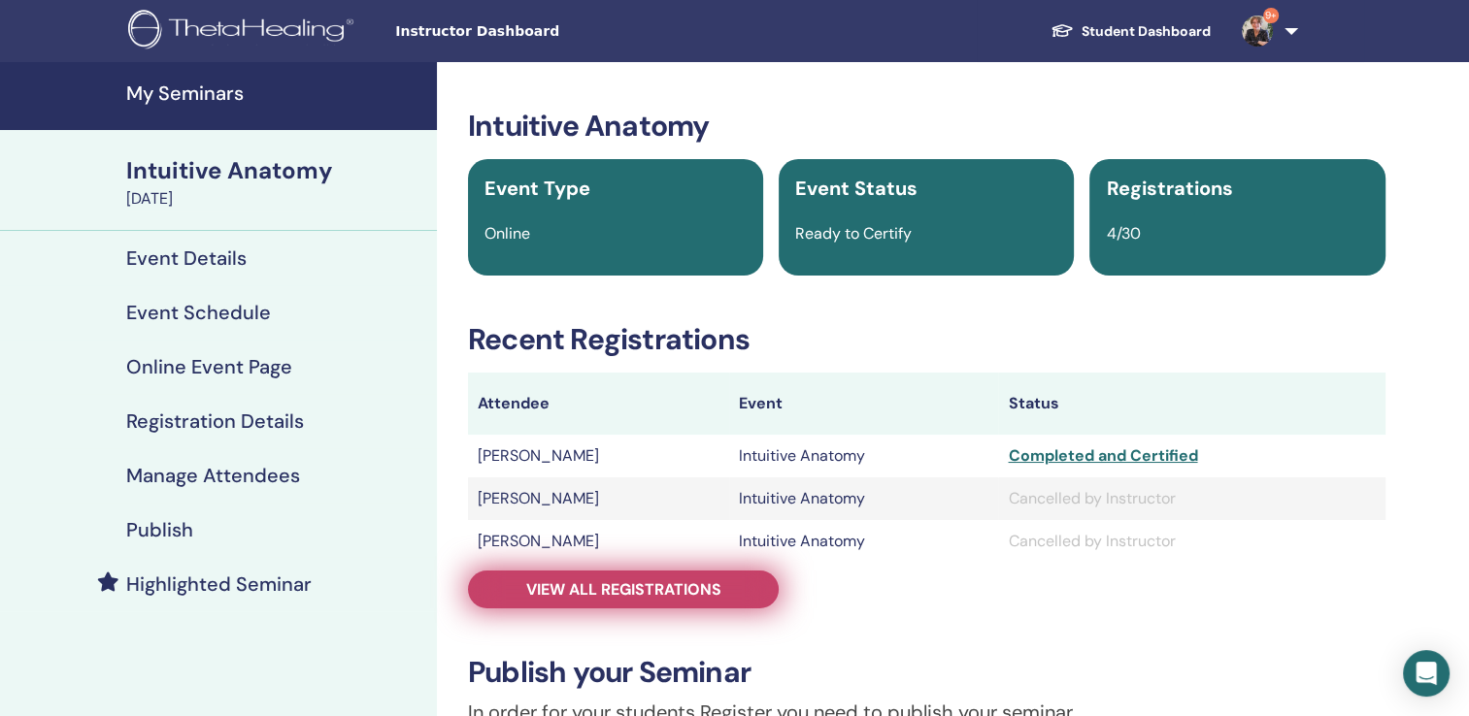
click at [594, 581] on span "View all registrations" at bounding box center [623, 590] width 195 height 20
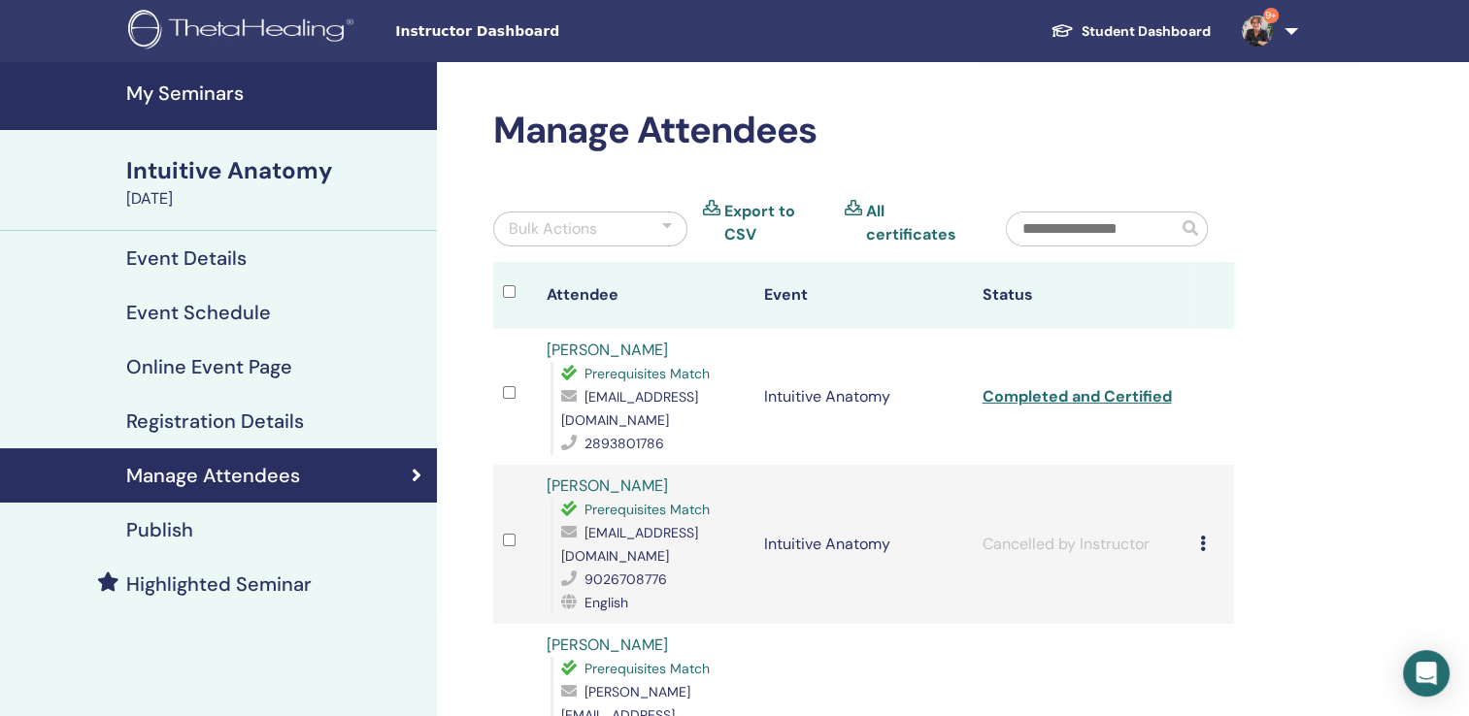
click at [199, 84] on h4 "My Seminars" at bounding box center [275, 93] width 299 height 23
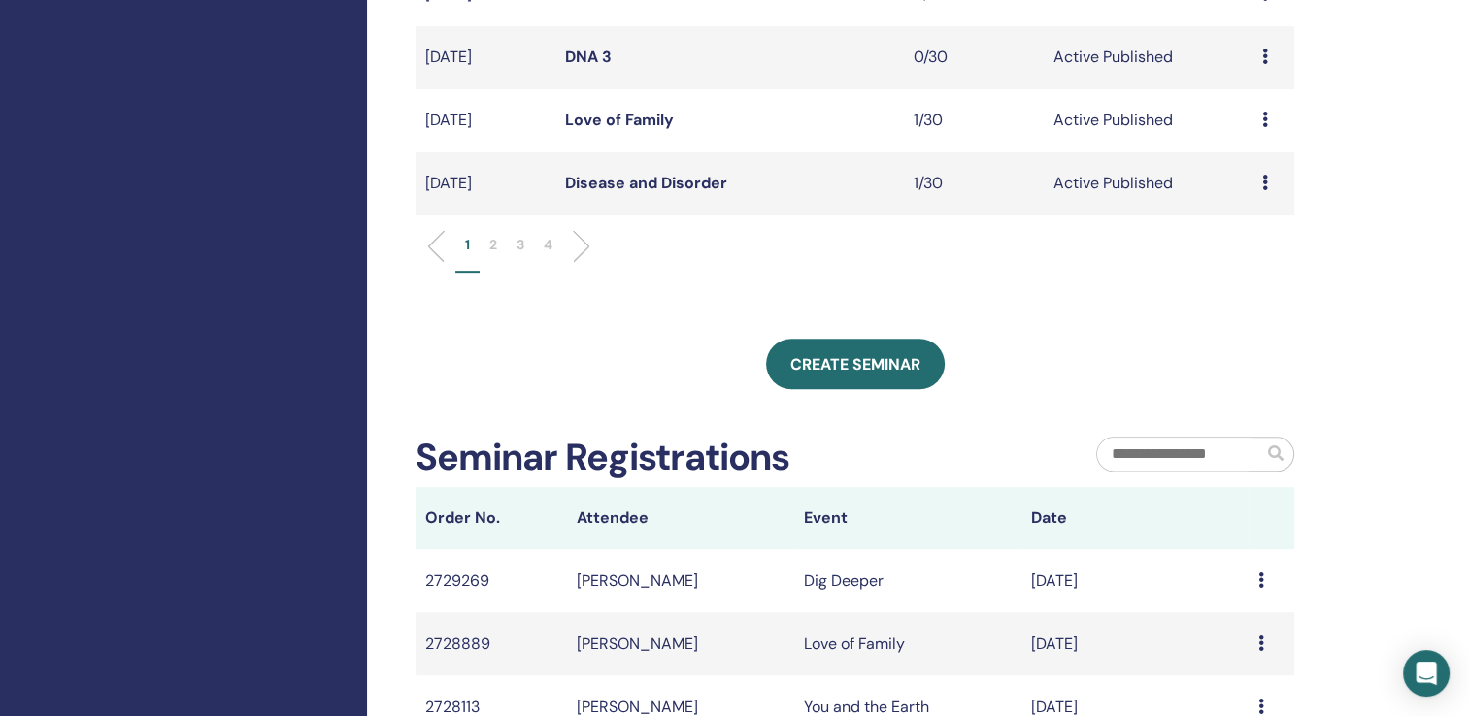
scroll to position [751, 0]
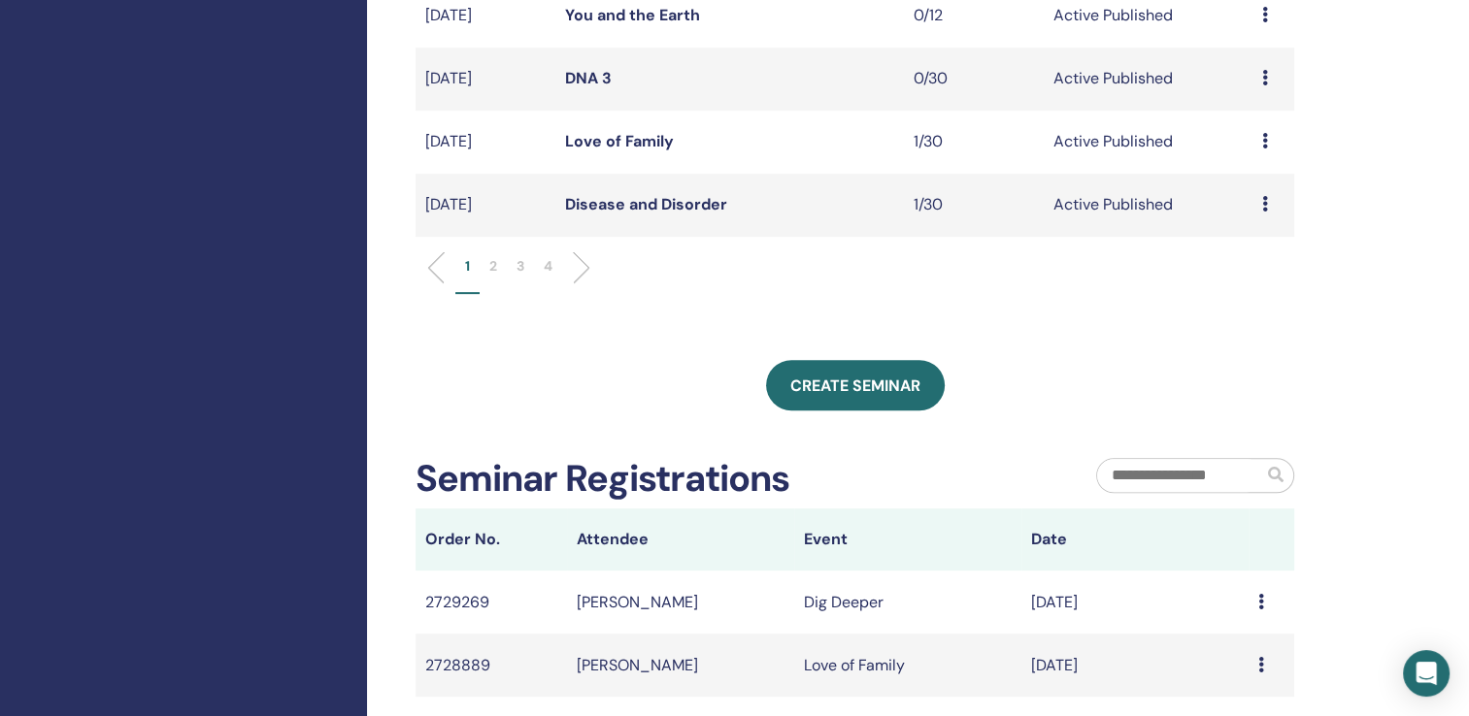
click at [491, 268] on p "2" at bounding box center [493, 266] width 8 height 20
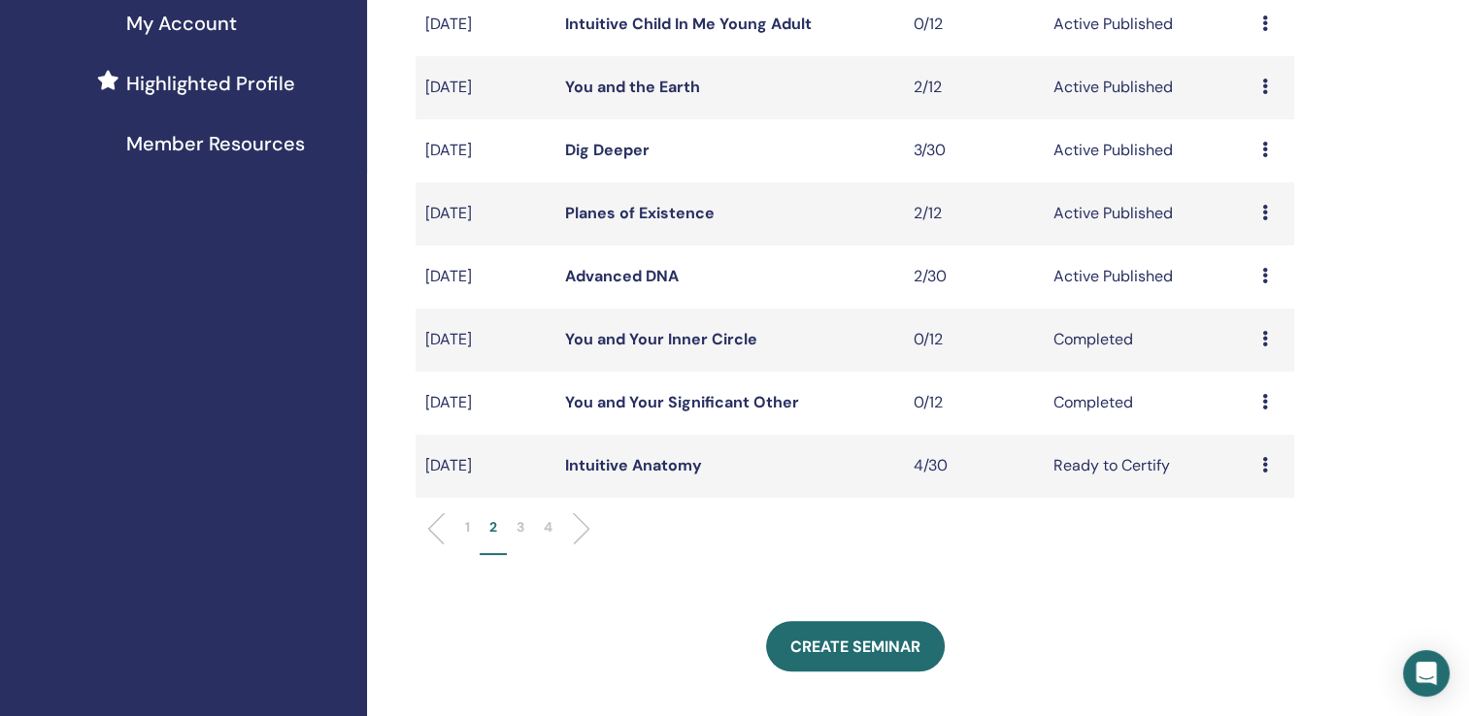
scroll to position [482, 0]
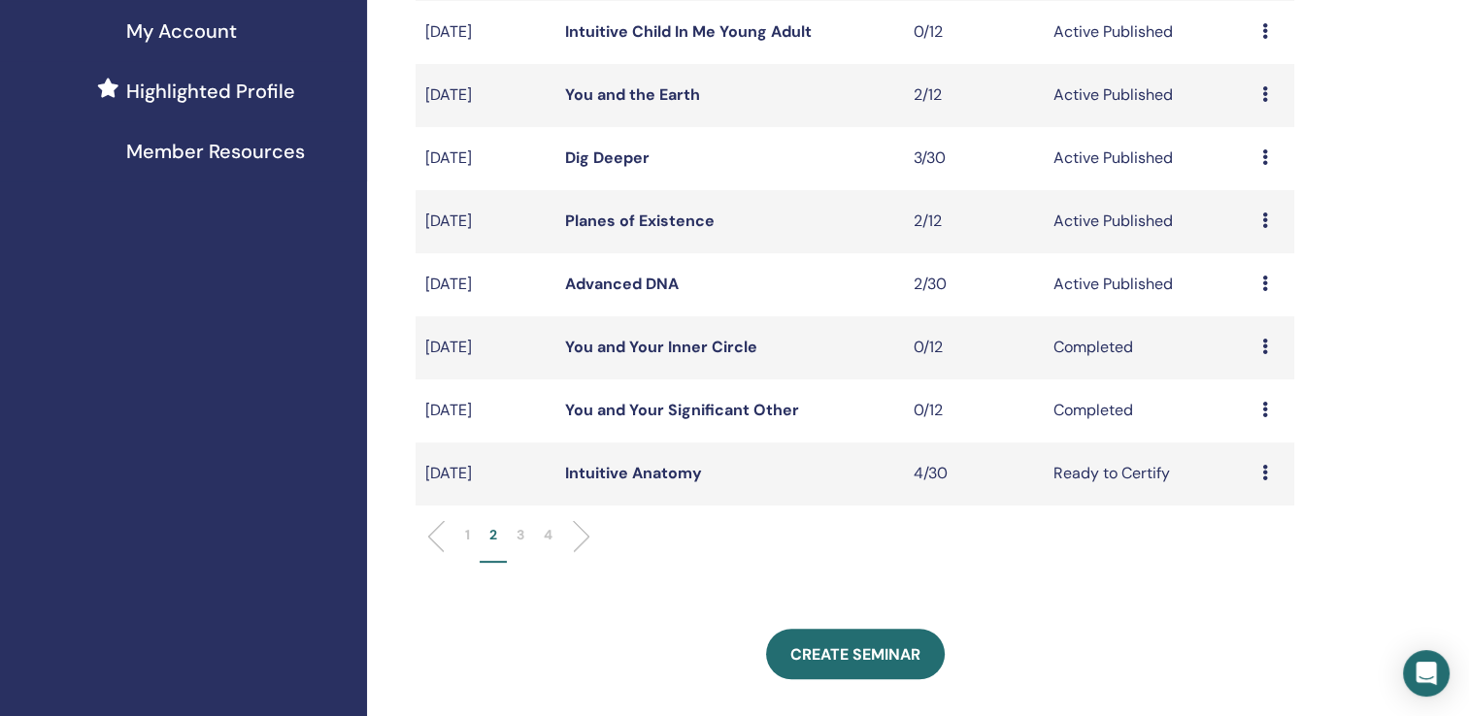
click at [611, 284] on link "Advanced DNA" at bounding box center [622, 284] width 114 height 20
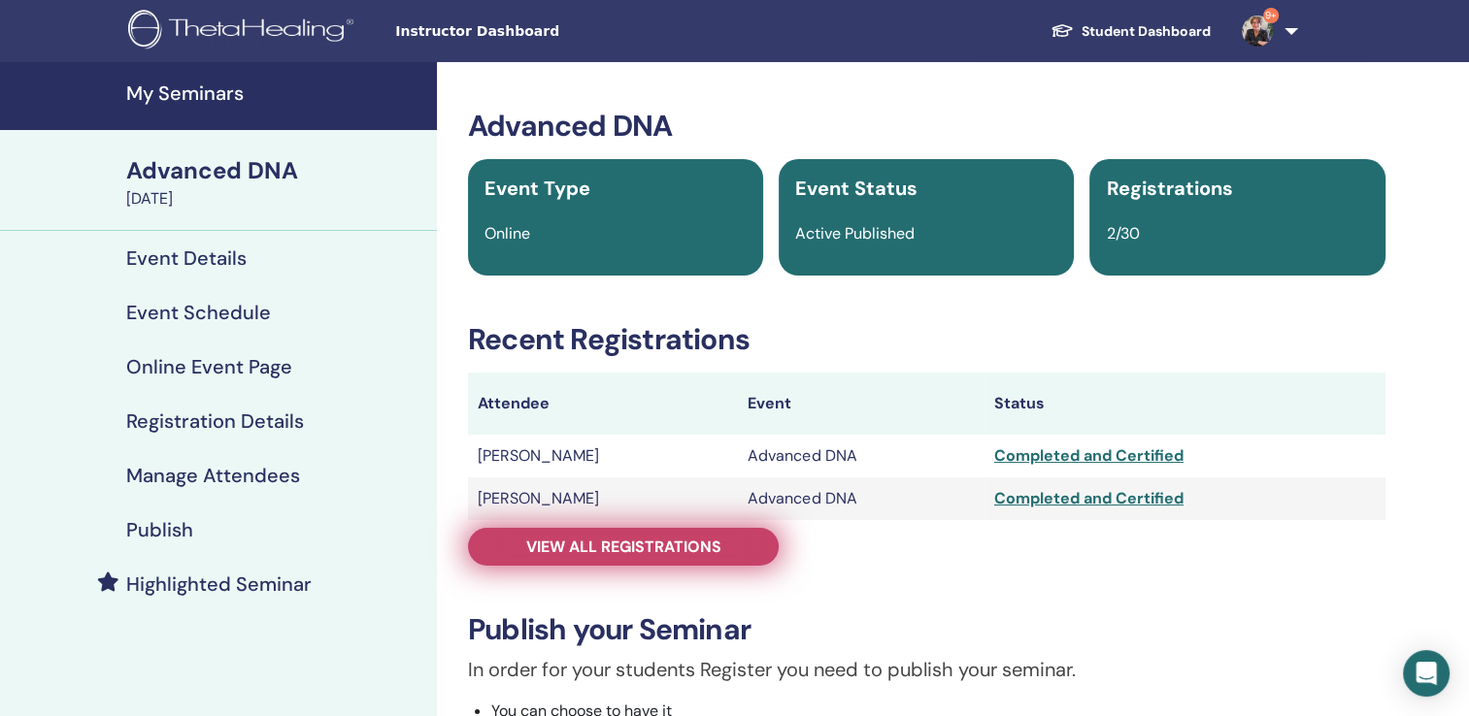
click at [594, 554] on span "View all registrations" at bounding box center [623, 547] width 195 height 20
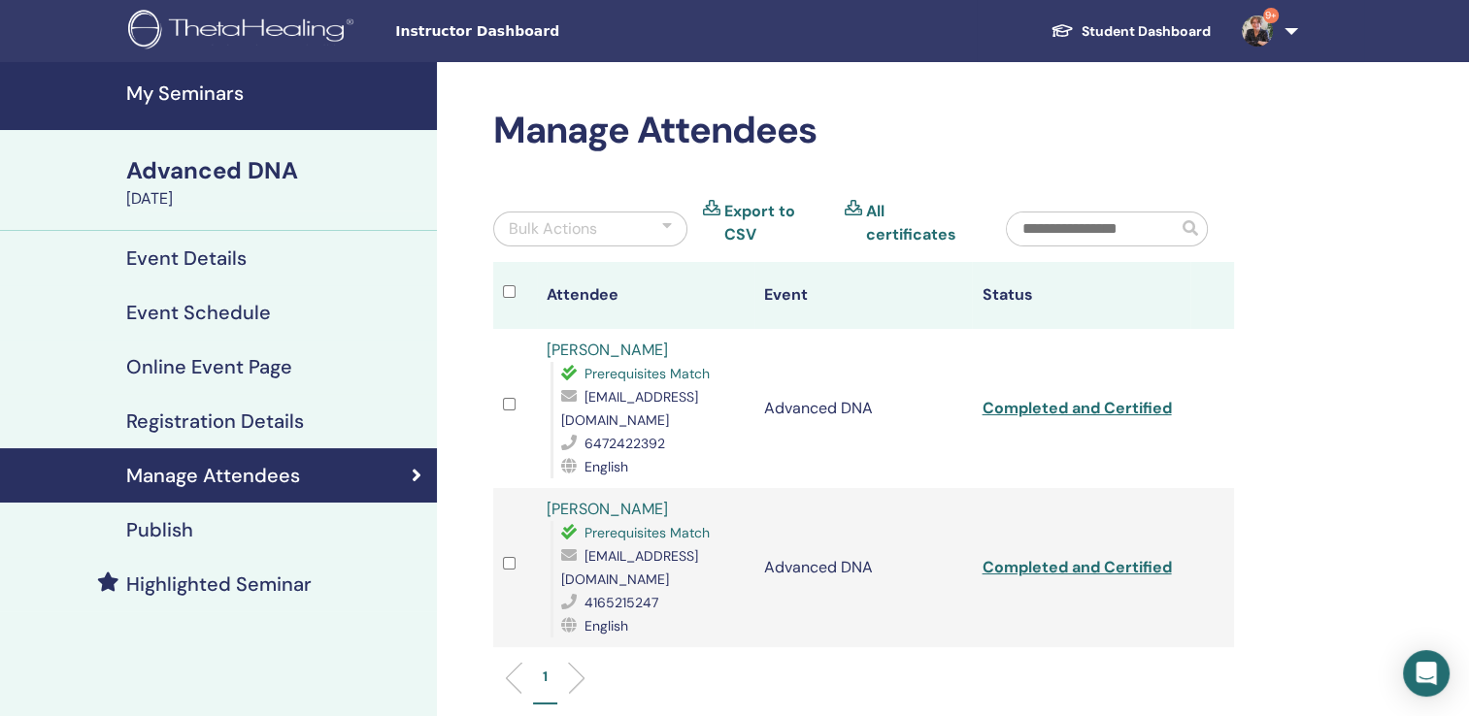
click at [229, 89] on h4 "My Seminars" at bounding box center [275, 93] width 299 height 23
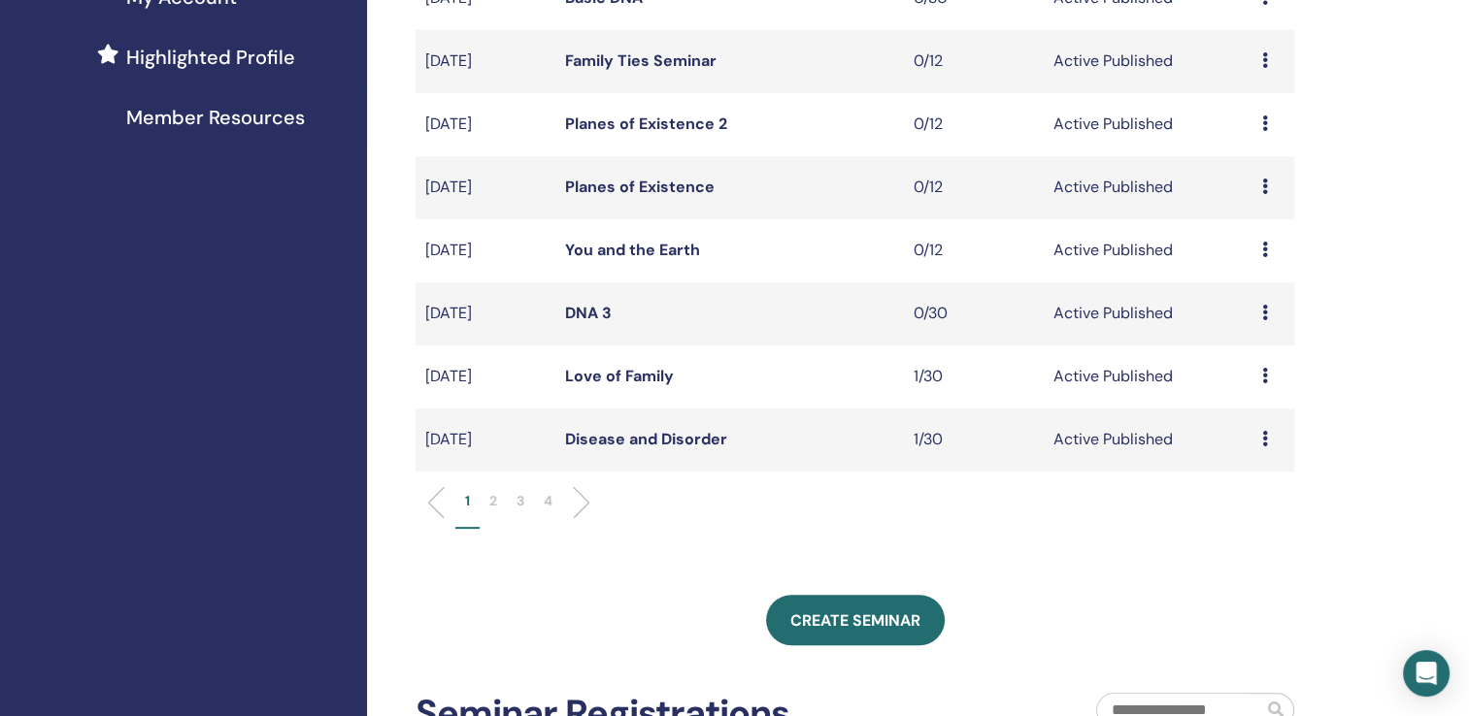
scroll to position [519, 0]
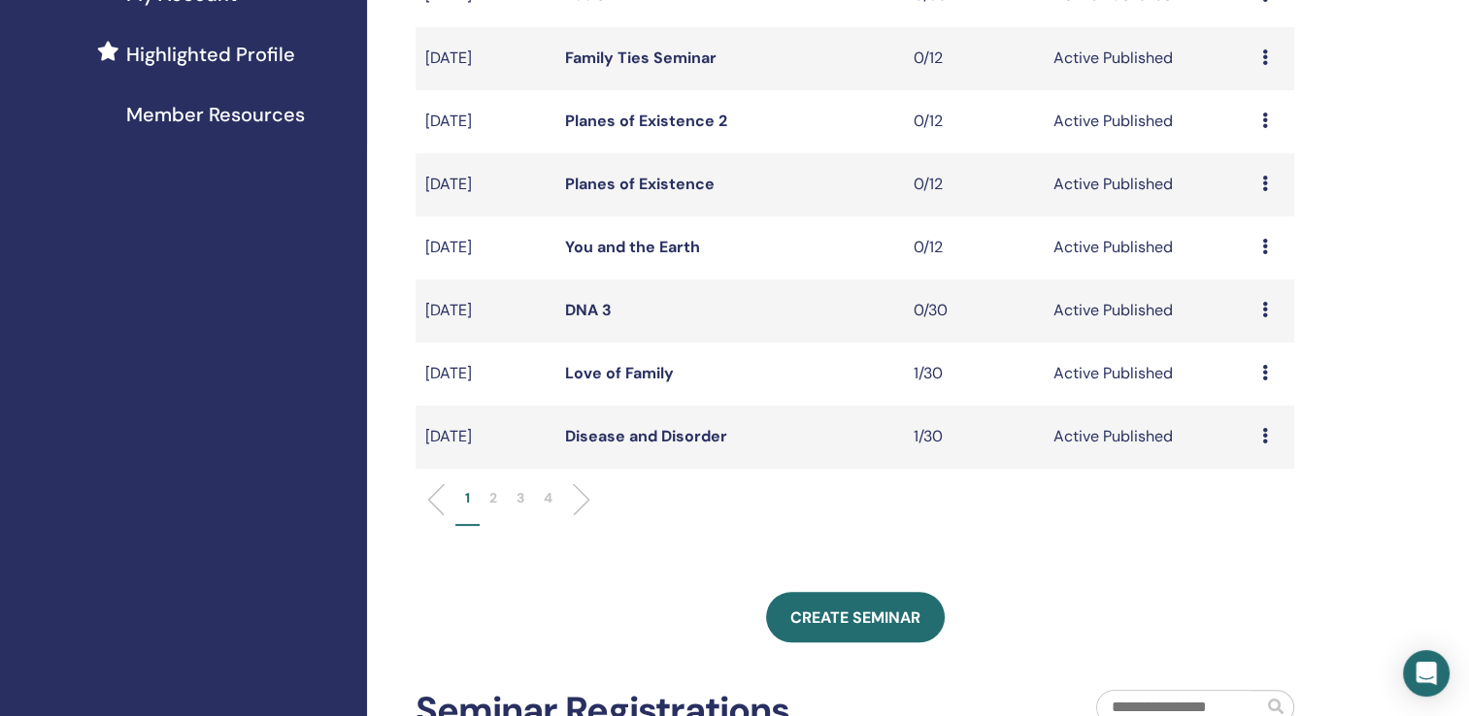
click at [495, 499] on p "2" at bounding box center [493, 498] width 8 height 20
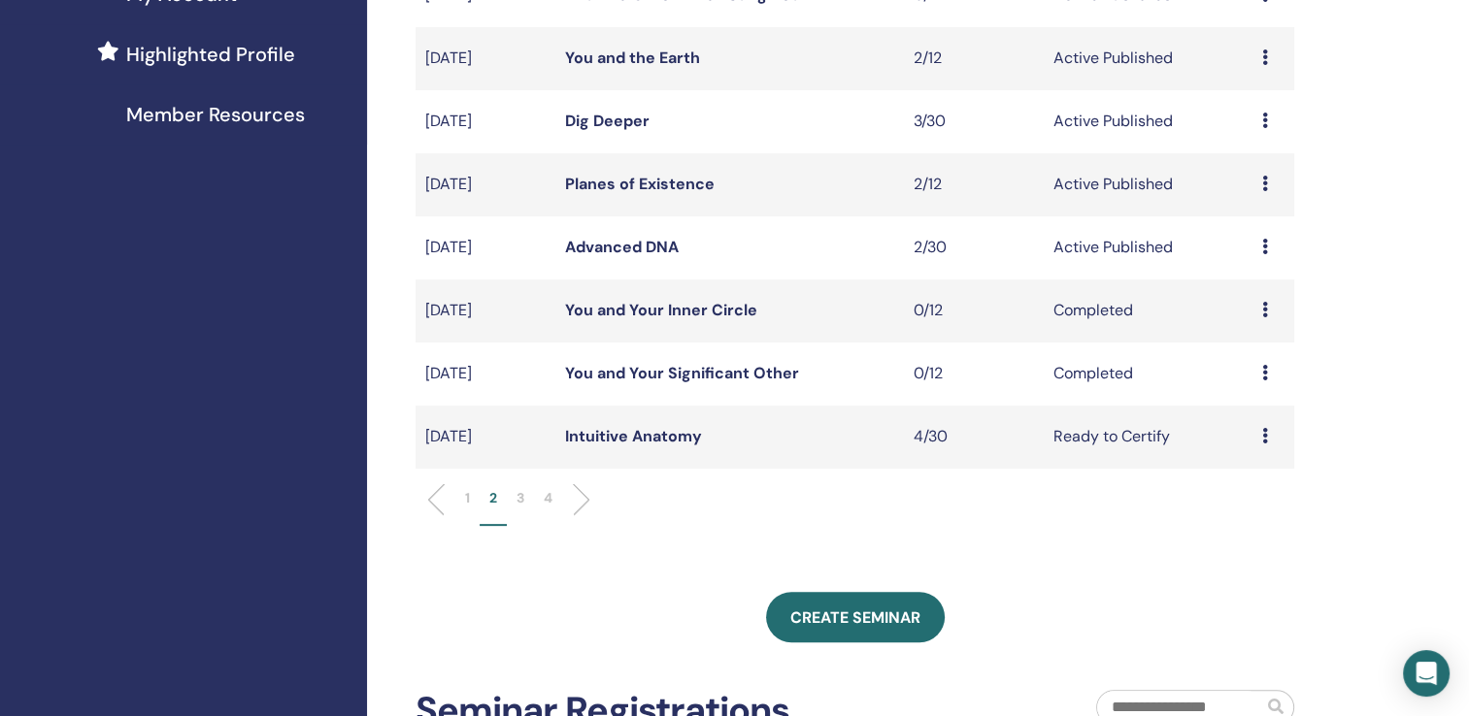
click at [637, 181] on link "Planes of Existence" at bounding box center [639, 184] width 149 height 20
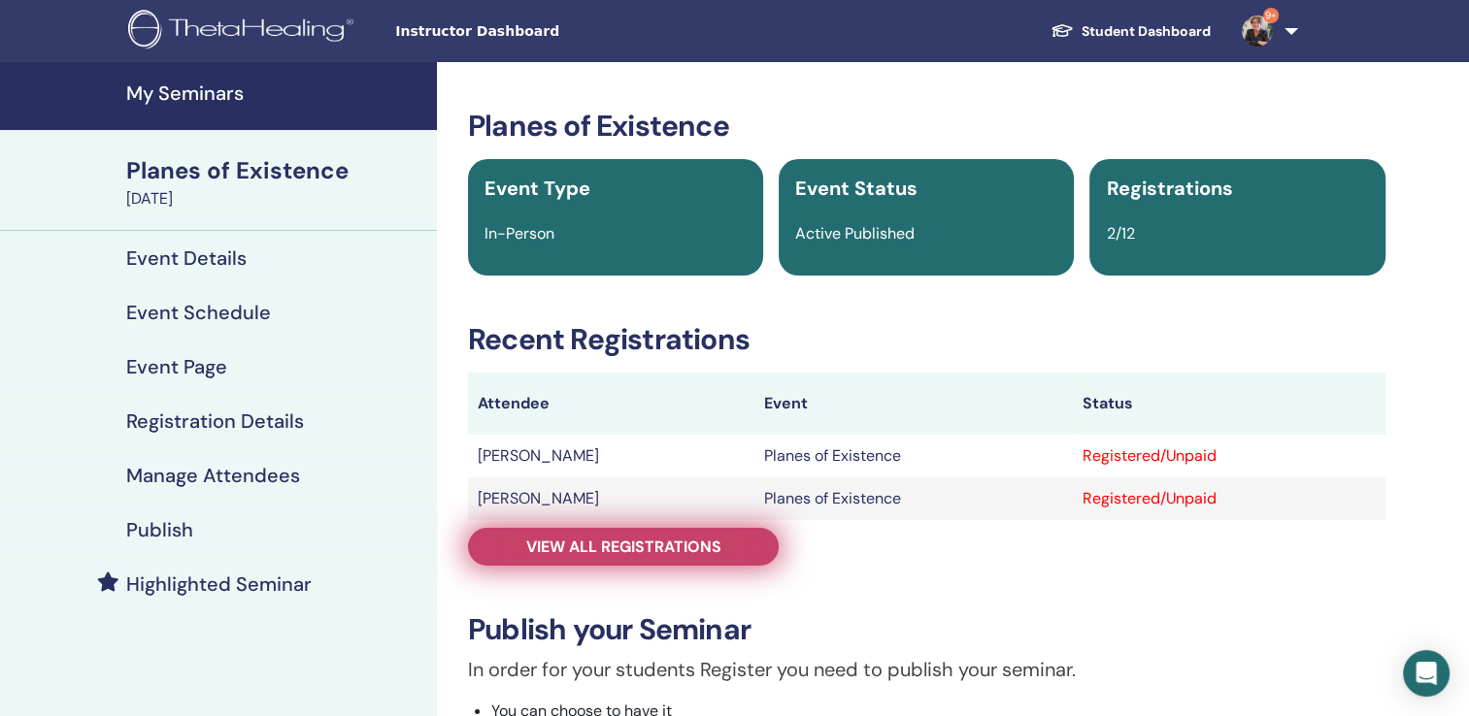
click at [645, 545] on span "View all registrations" at bounding box center [623, 547] width 195 height 20
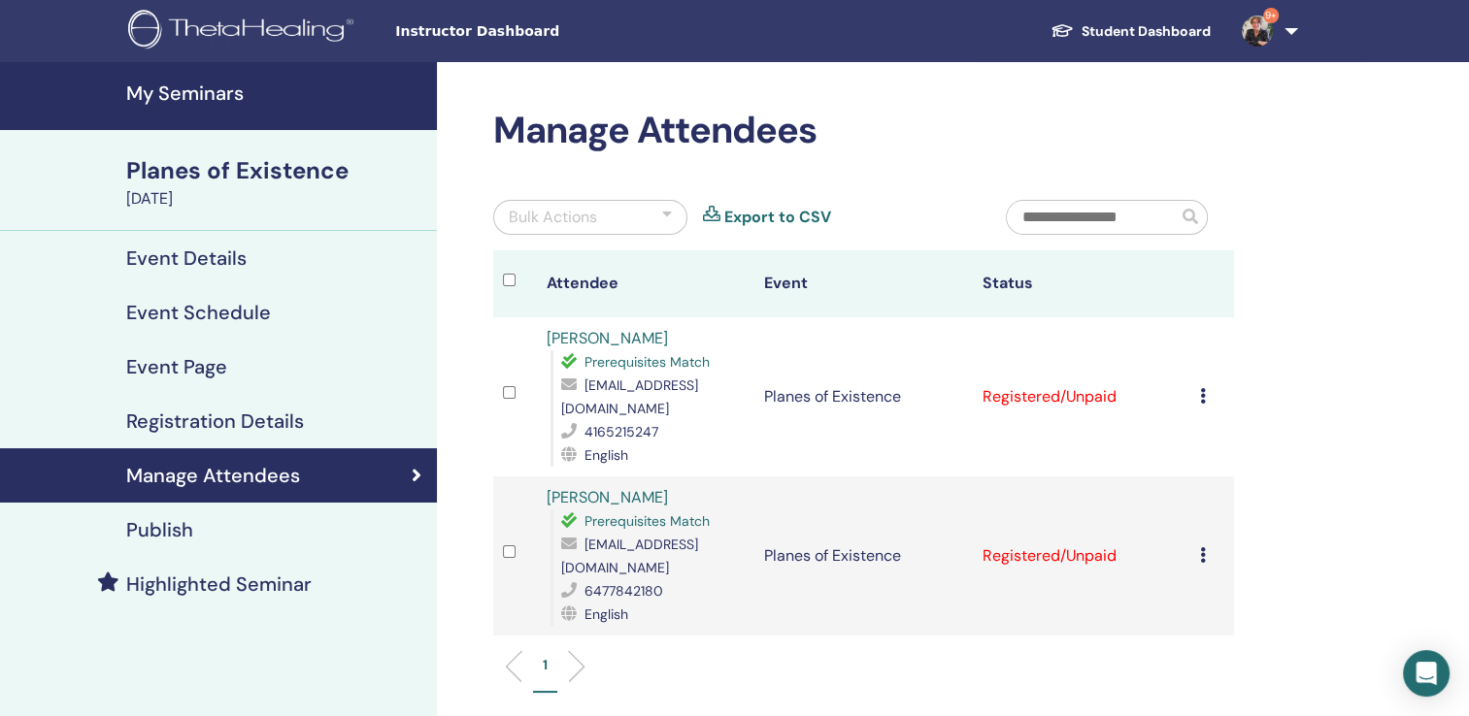
click at [214, 89] on h4 "My Seminars" at bounding box center [275, 93] width 299 height 23
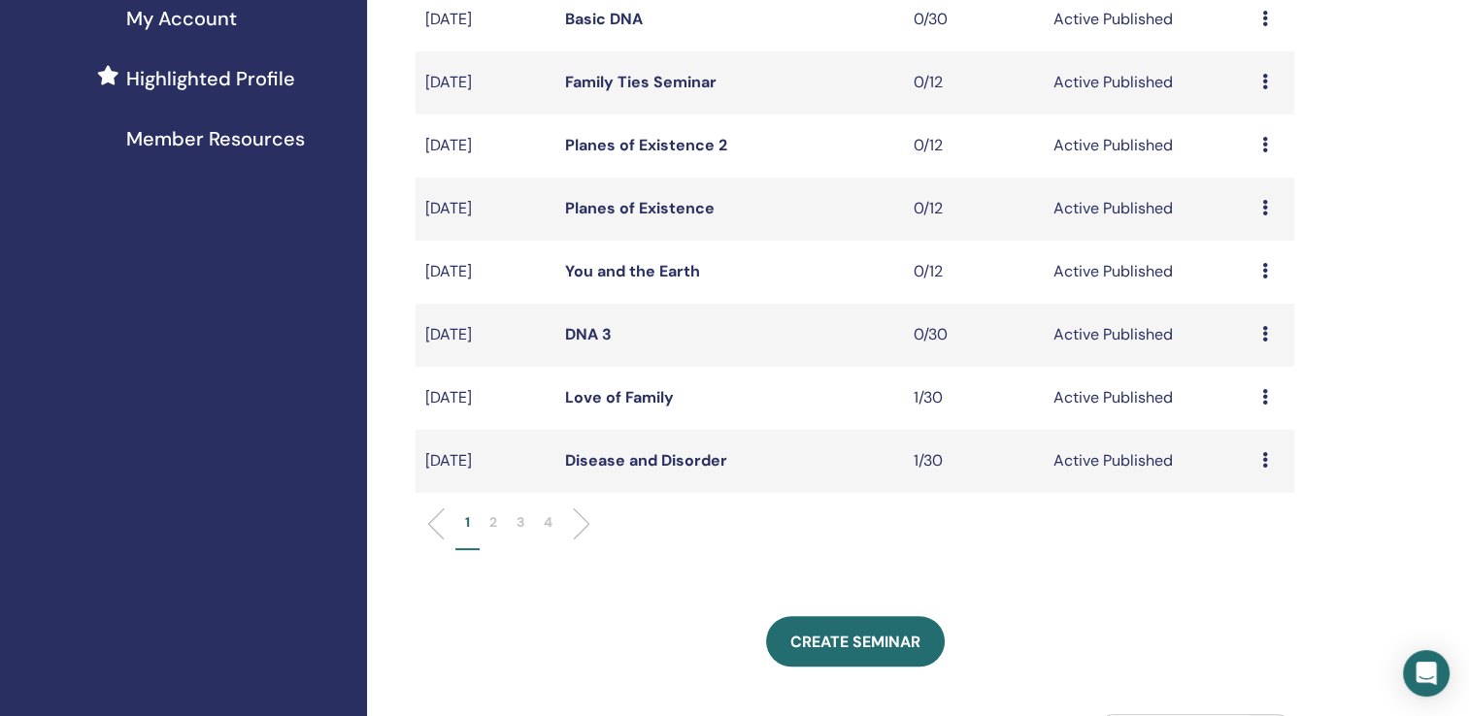
scroll to position [511, 0]
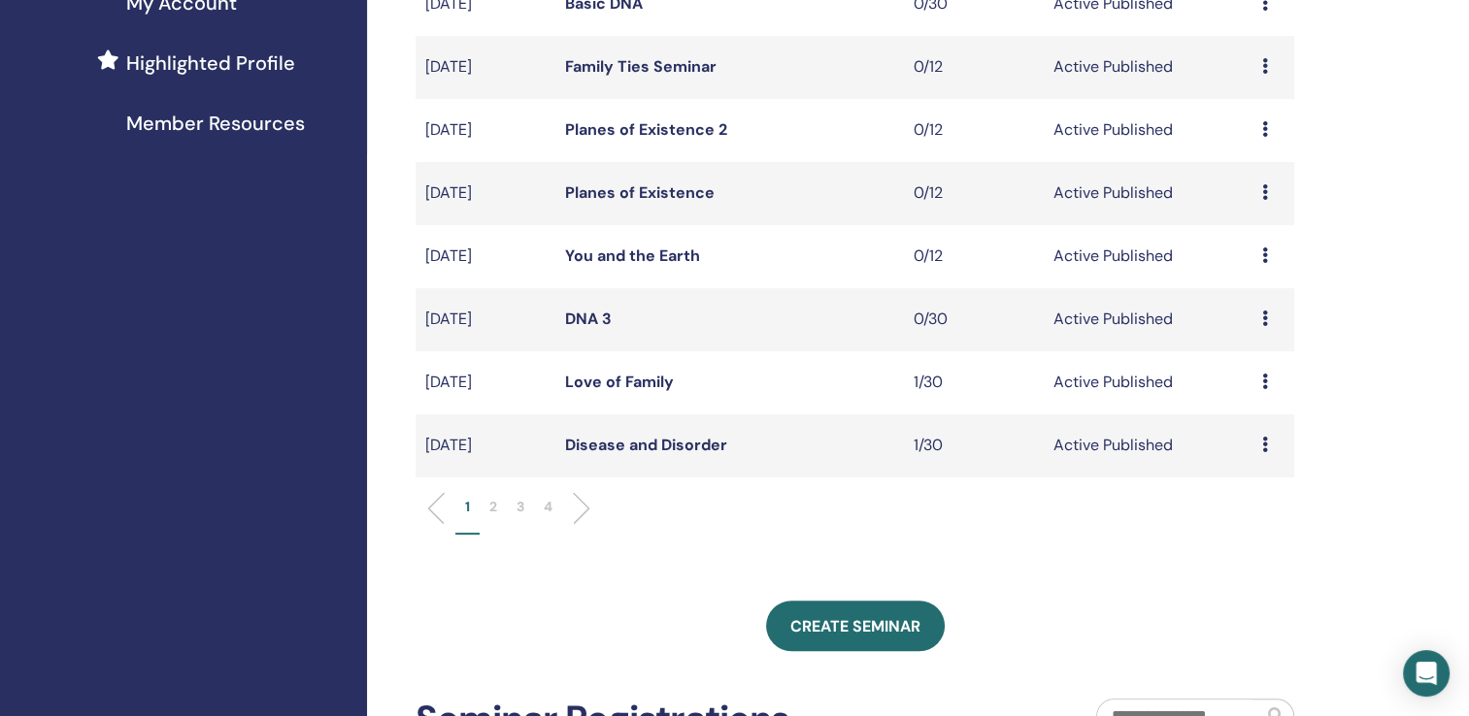
click at [487, 499] on li "2" at bounding box center [493, 516] width 27 height 38
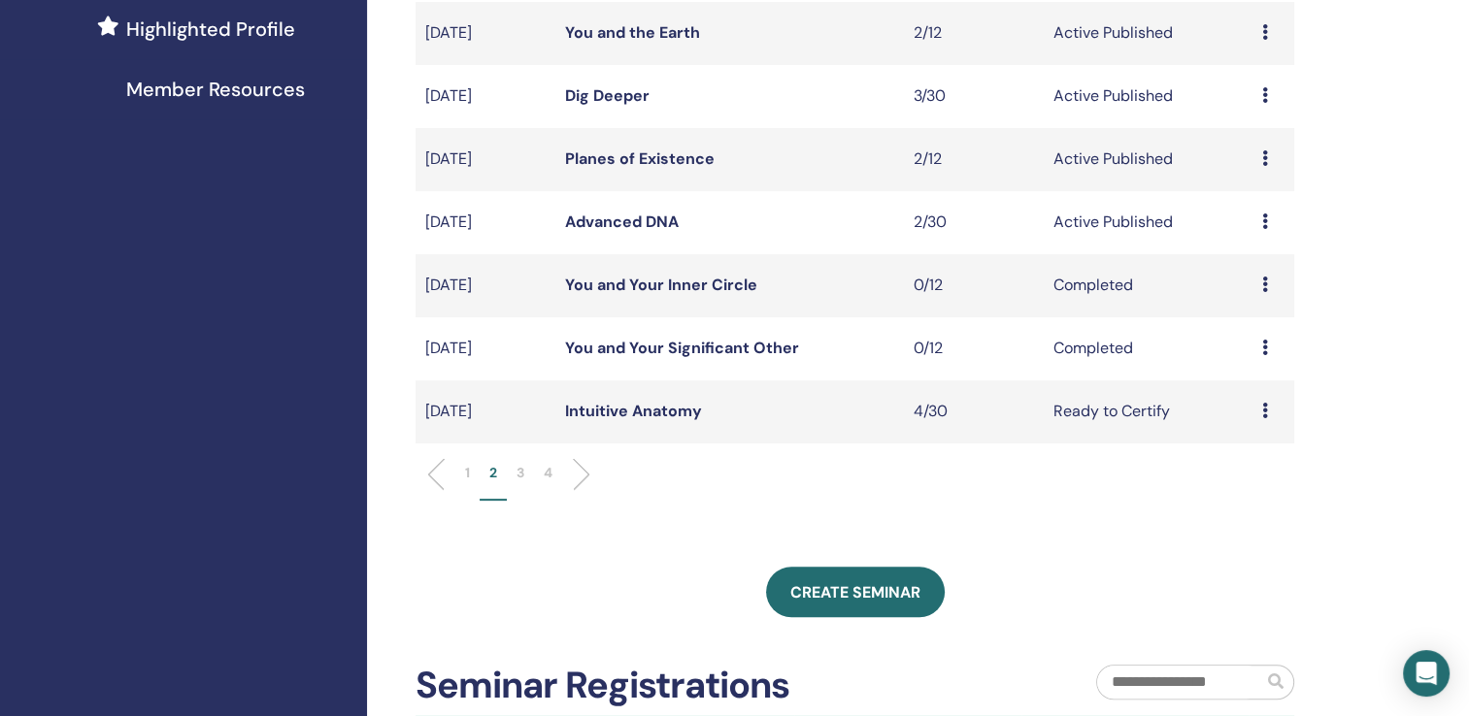
scroll to position [561, 0]
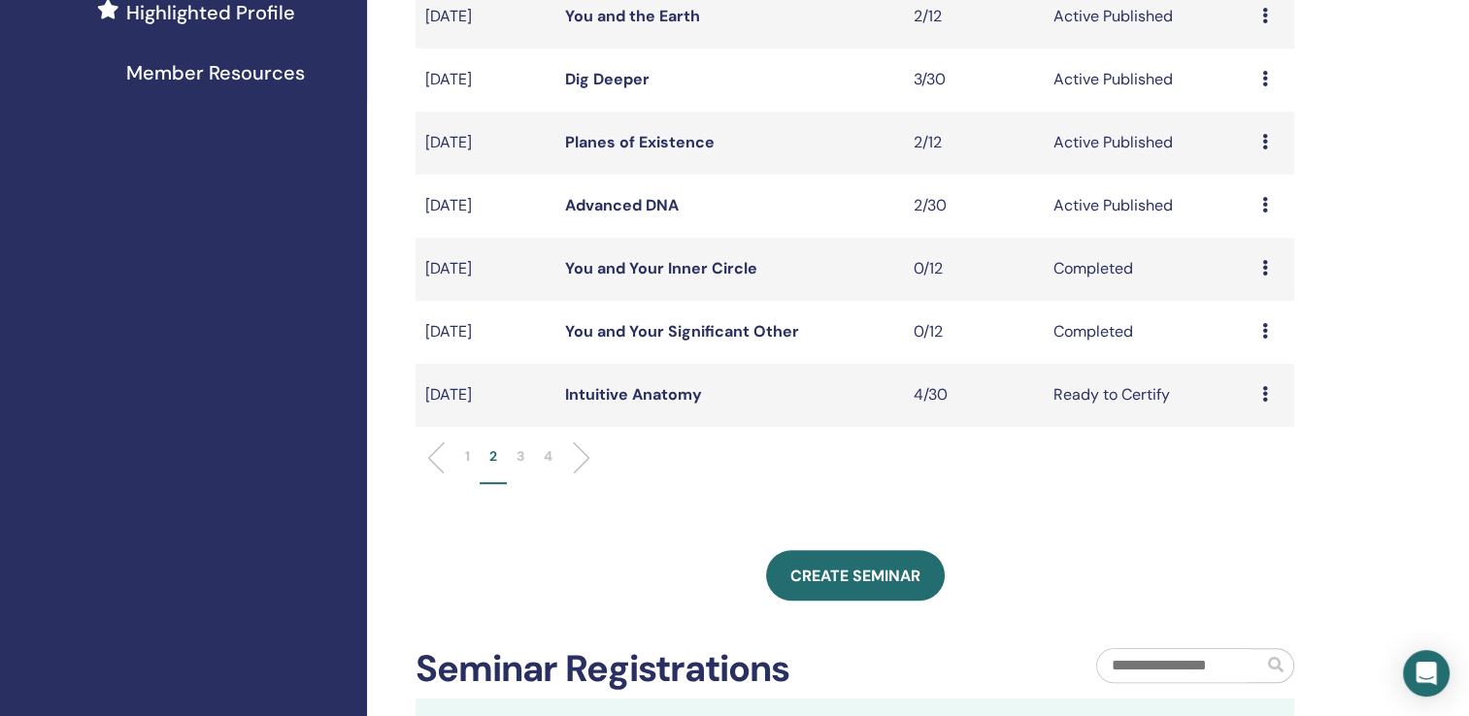
click at [619, 75] on link "Dig Deeper" at bounding box center [607, 79] width 84 height 20
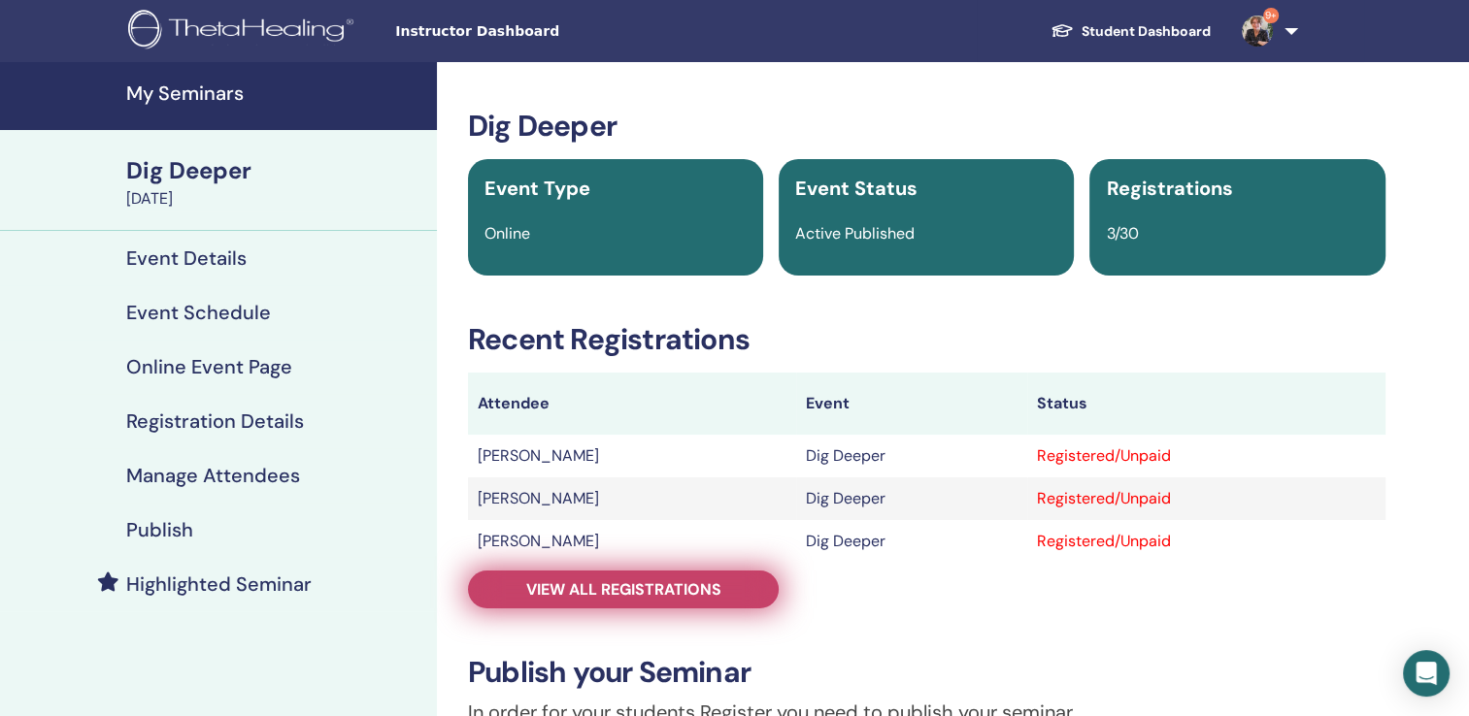
click at [702, 585] on span "View all registrations" at bounding box center [623, 590] width 195 height 20
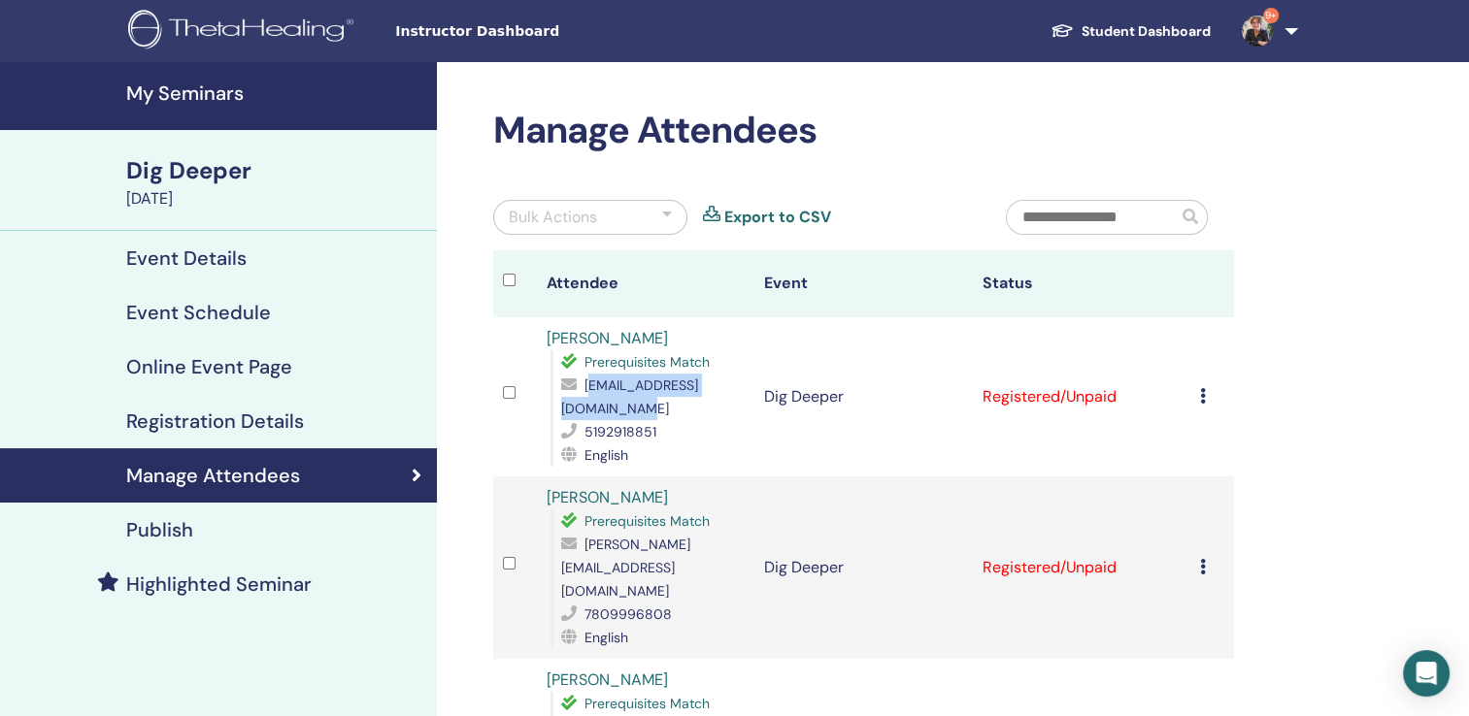
drag, startPoint x: 562, startPoint y: 406, endPoint x: 736, endPoint y: 399, distance: 173.9
click at [736, 399] on div "[EMAIL_ADDRESS][DOMAIN_NAME]" at bounding box center [652, 397] width 183 height 47
drag, startPoint x: 737, startPoint y: 398, endPoint x: 766, endPoint y: 433, distance: 45.5
click at [766, 433] on td "Dig Deeper" at bounding box center [862, 396] width 217 height 159
drag, startPoint x: 563, startPoint y: 410, endPoint x: 750, endPoint y: 409, distance: 187.3
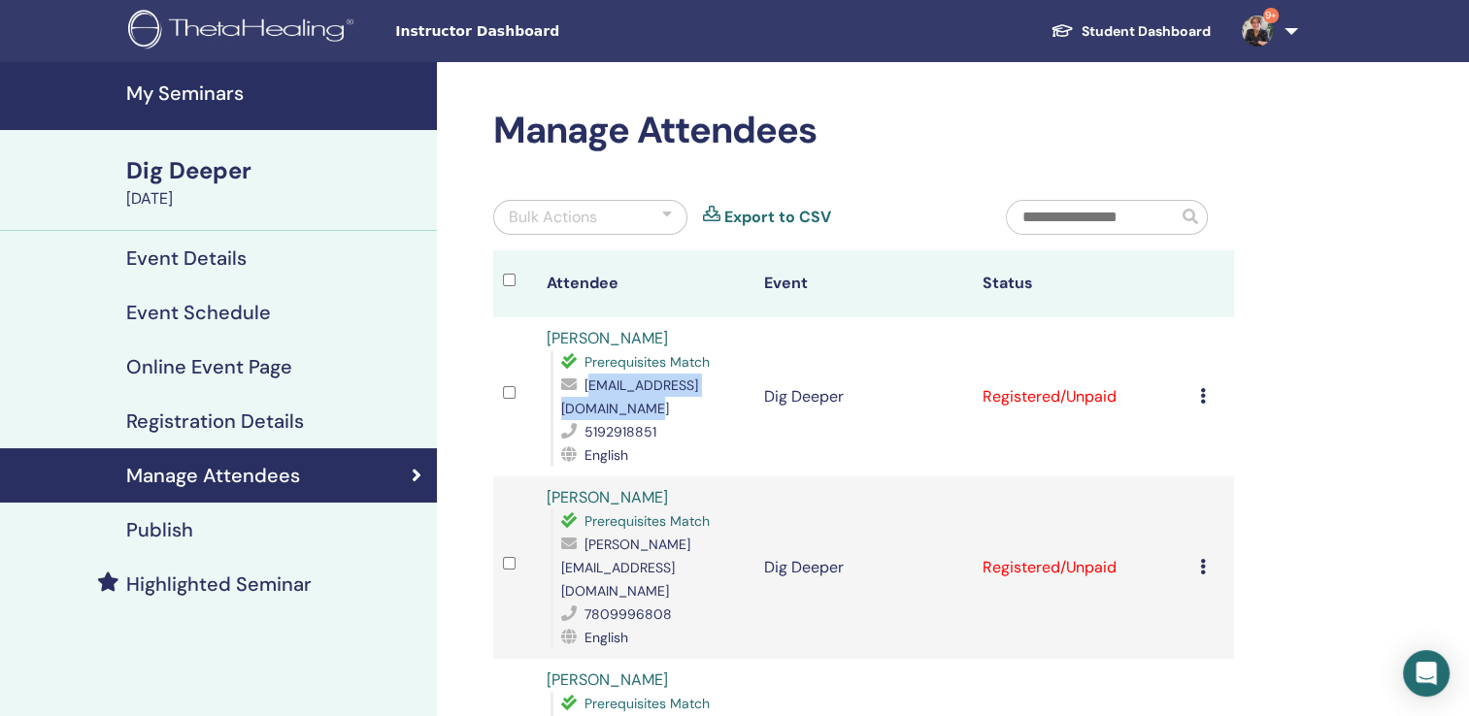
click at [750, 409] on td "[PERSON_NAME] Prerequisites Match [EMAIL_ADDRESS][DOMAIN_NAME] 5192918851 Engli…" at bounding box center [645, 396] width 217 height 159
drag, startPoint x: 750, startPoint y: 409, endPoint x: 607, endPoint y: 382, distance: 146.0
click at [607, 382] on div "[EMAIL_ADDRESS][DOMAIN_NAME]" at bounding box center [652, 397] width 183 height 47
drag, startPoint x: 613, startPoint y: 387, endPoint x: 747, endPoint y: 410, distance: 135.8
click at [747, 410] on td "Jessica Winkler Prerequisites Match jessicawinkler123@gmail.com 5192918851 Engl…" at bounding box center [645, 396] width 217 height 159
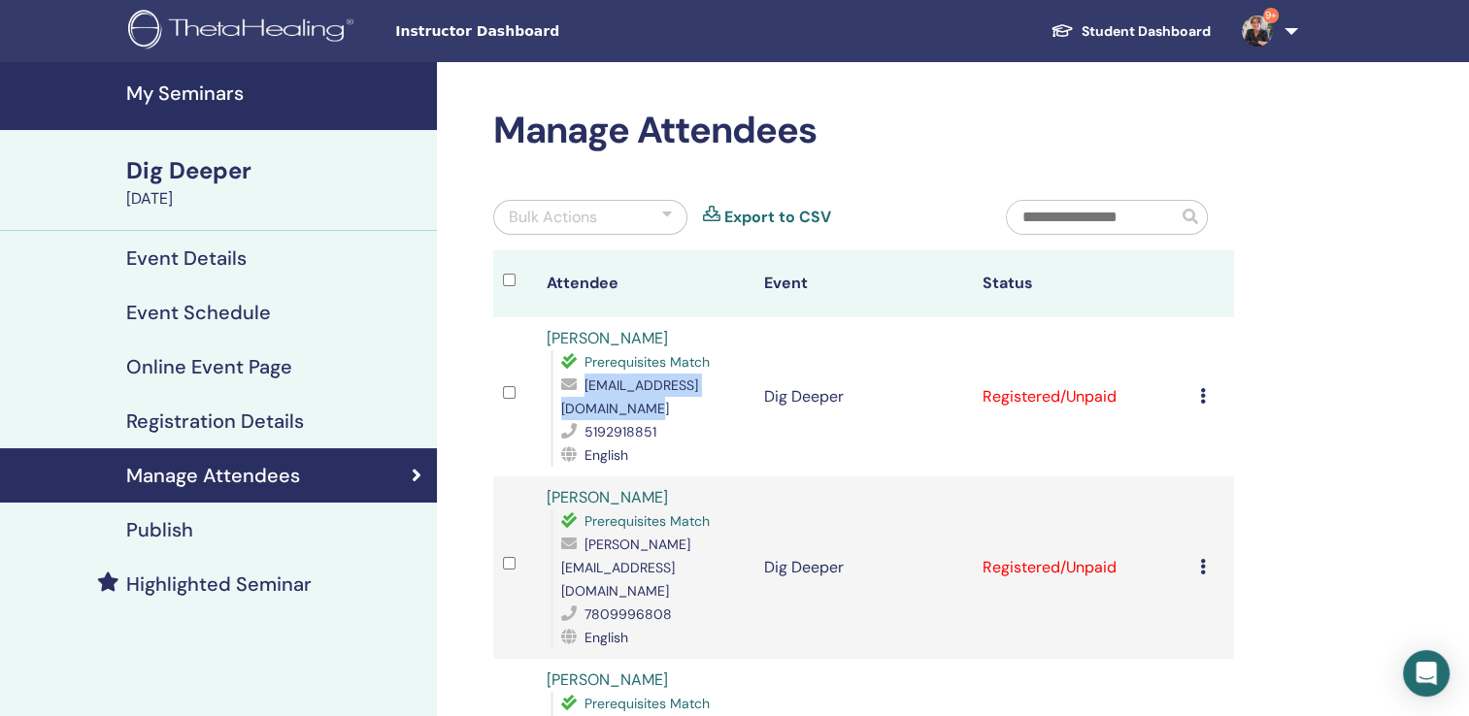
copy div "jessicawinkler123@gmail.com"
click at [206, 89] on h4 "My Seminars" at bounding box center [275, 93] width 299 height 23
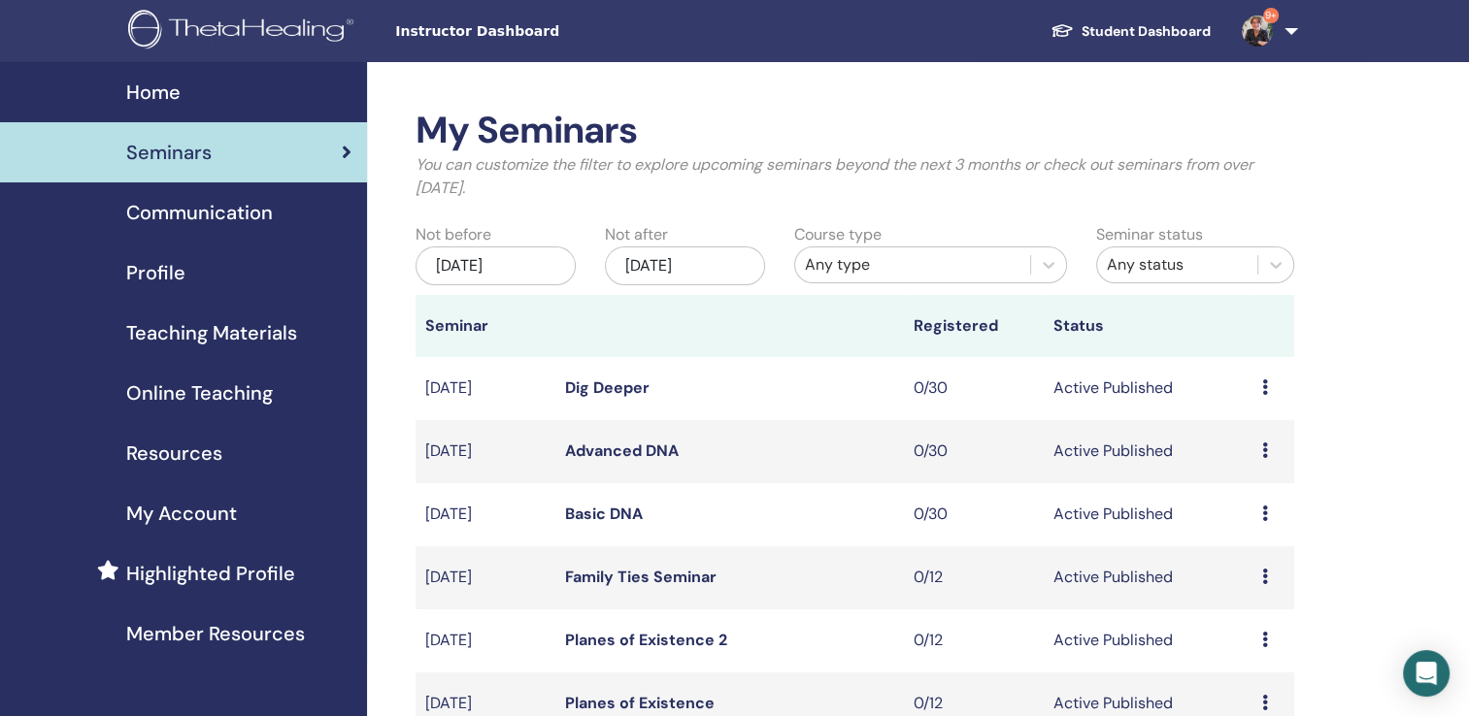
click at [1296, 24] on link "9+" at bounding box center [1266, 31] width 80 height 62
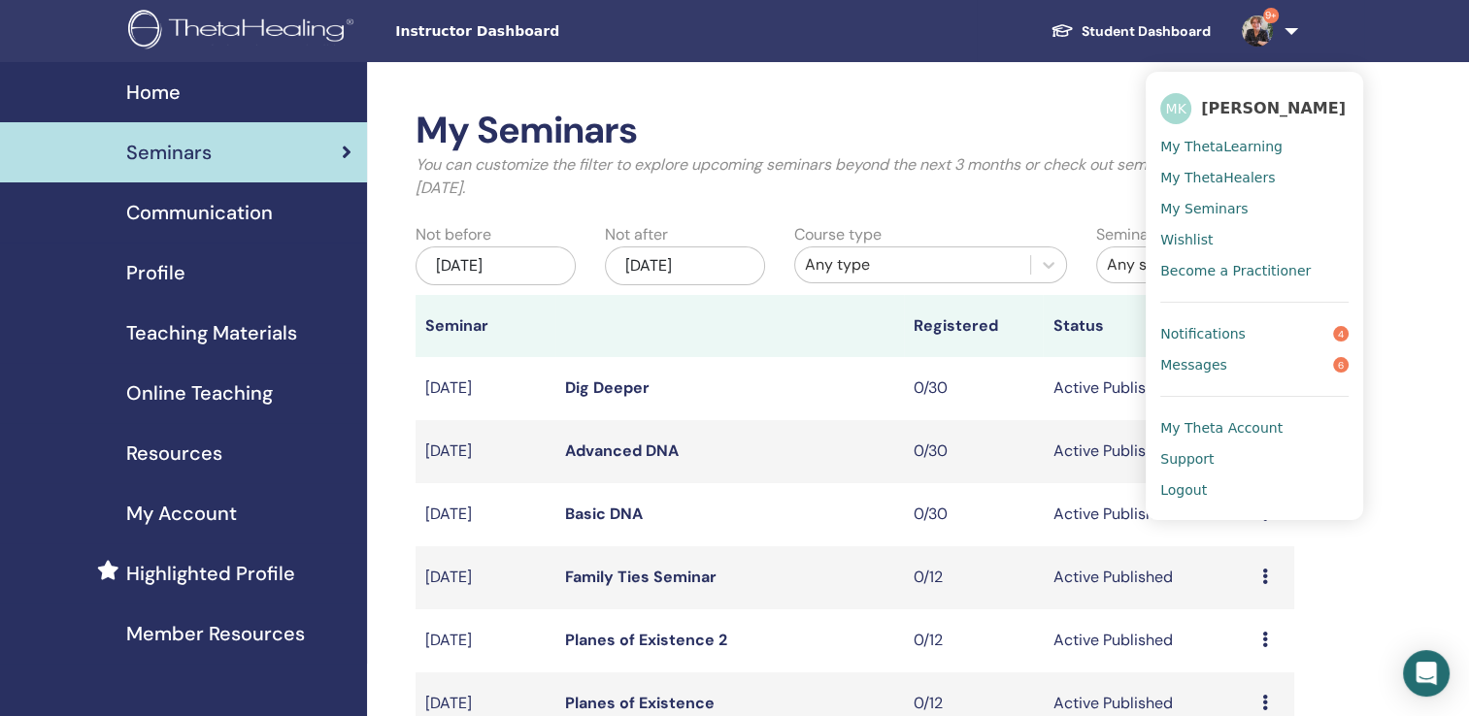
click at [1188, 498] on link "Logout" at bounding box center [1254, 490] width 188 height 31
click at [1158, 489] on ul "MK [PERSON_NAME] My ThetaLearning My ThetaHealers My Seminars Wishlist Become a…" at bounding box center [1253, 296] width 217 height 448
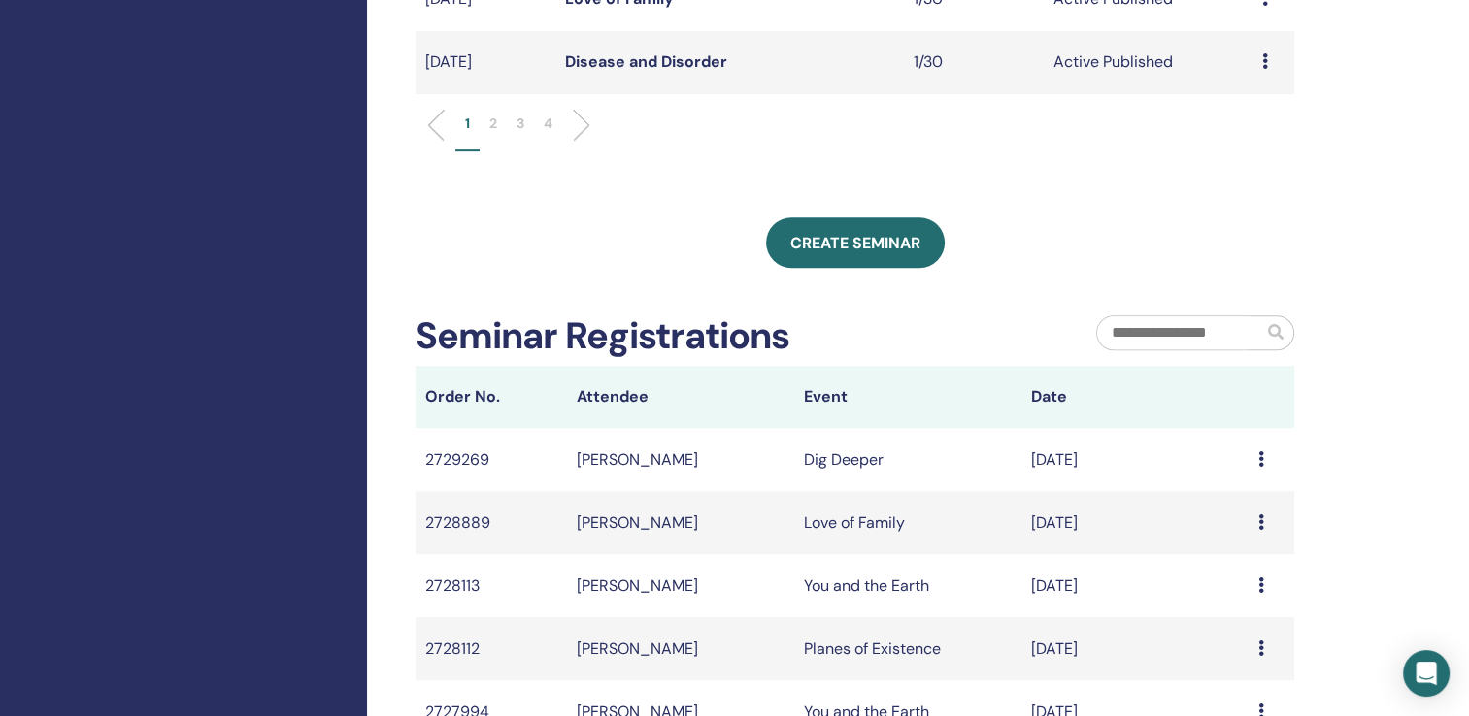
scroll to position [964, 0]
